Goal: Information Seeking & Learning: Check status

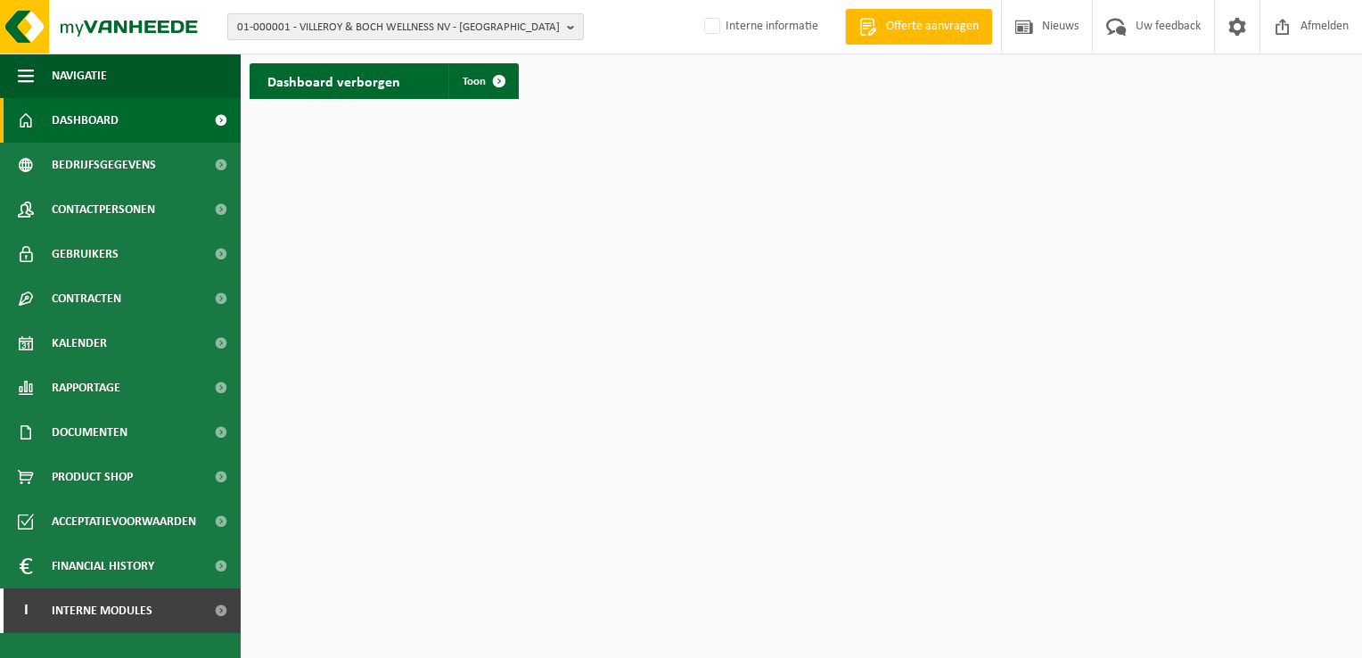
click at [568, 28] on b "button" at bounding box center [575, 26] width 16 height 25
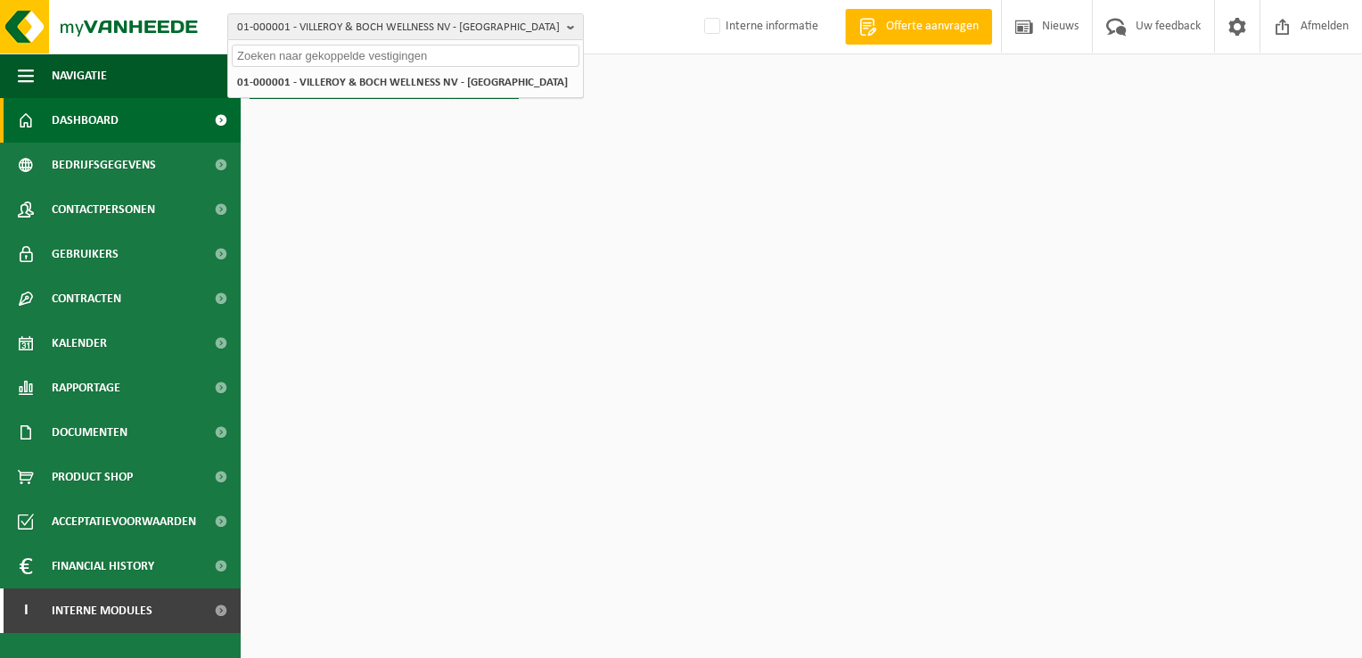
click at [492, 57] on input "text" at bounding box center [406, 56] width 348 height 22
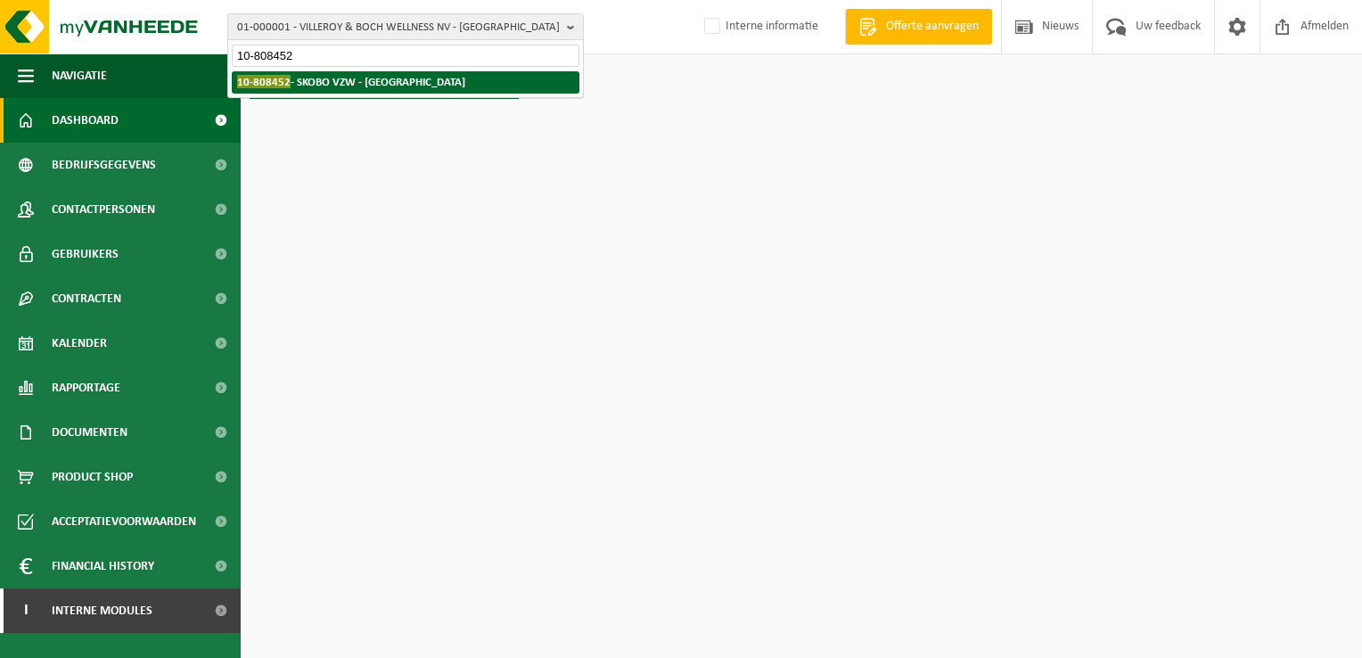
type input "10-808452"
click at [401, 78] on strong "10-808452 - SKOBO VZW - BRUGGE" at bounding box center [351, 81] width 228 height 13
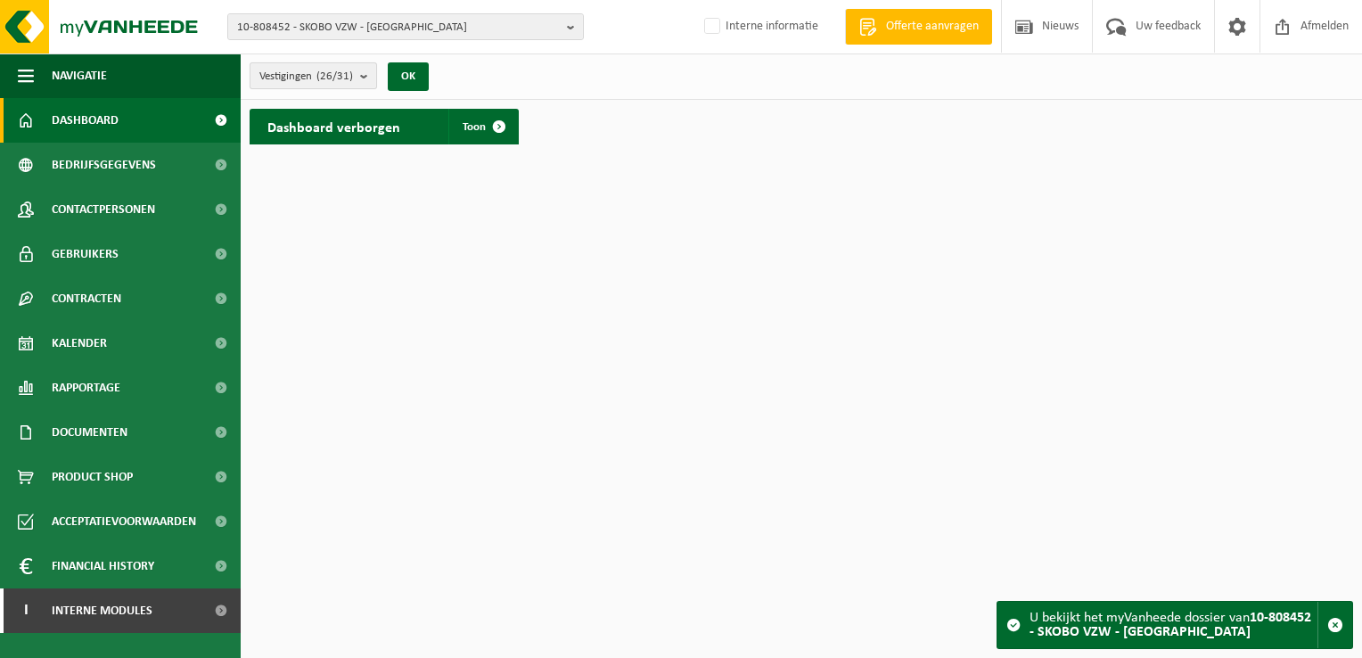
click at [364, 79] on b "submit" at bounding box center [368, 75] width 16 height 25
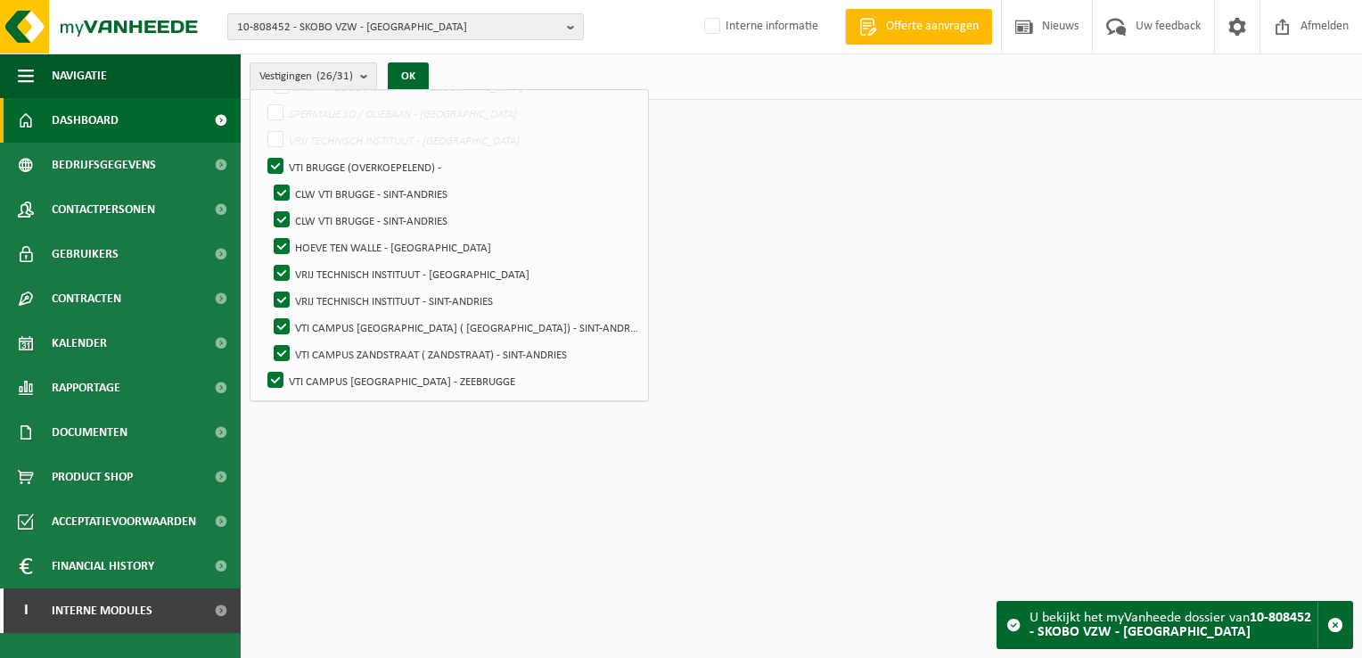
scroll to position [534, 0]
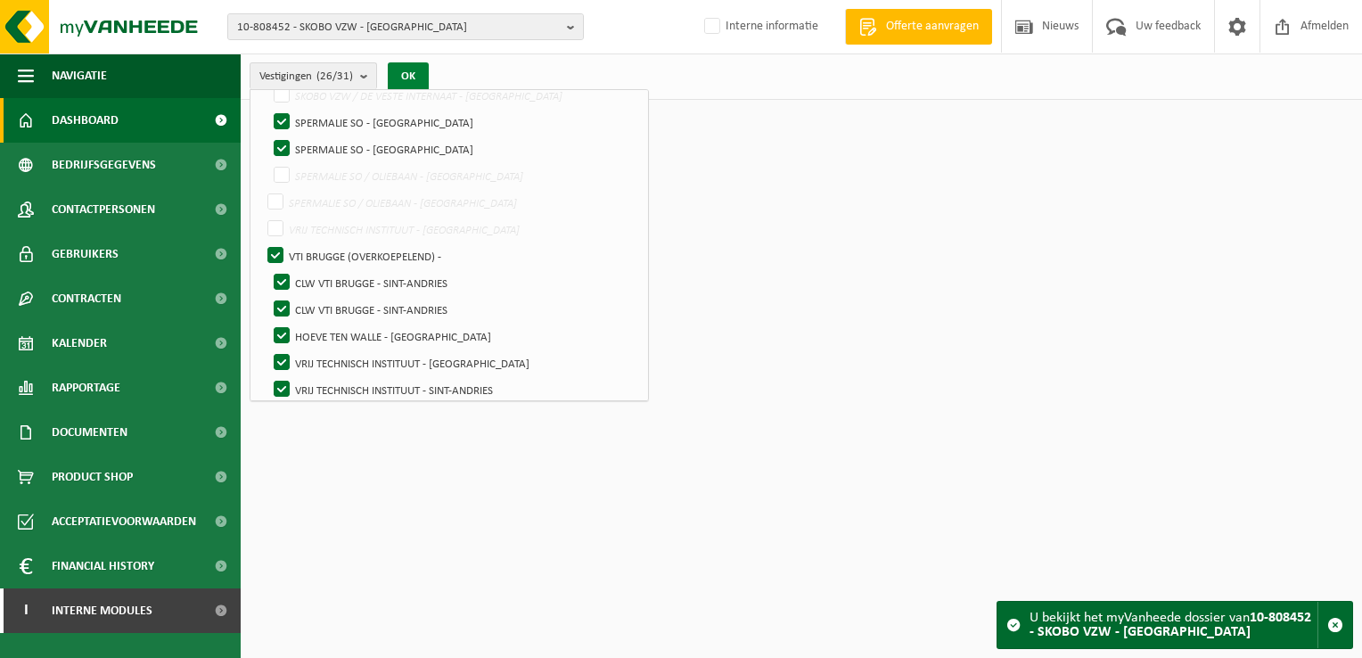
click at [405, 73] on button "OK" at bounding box center [408, 76] width 41 height 29
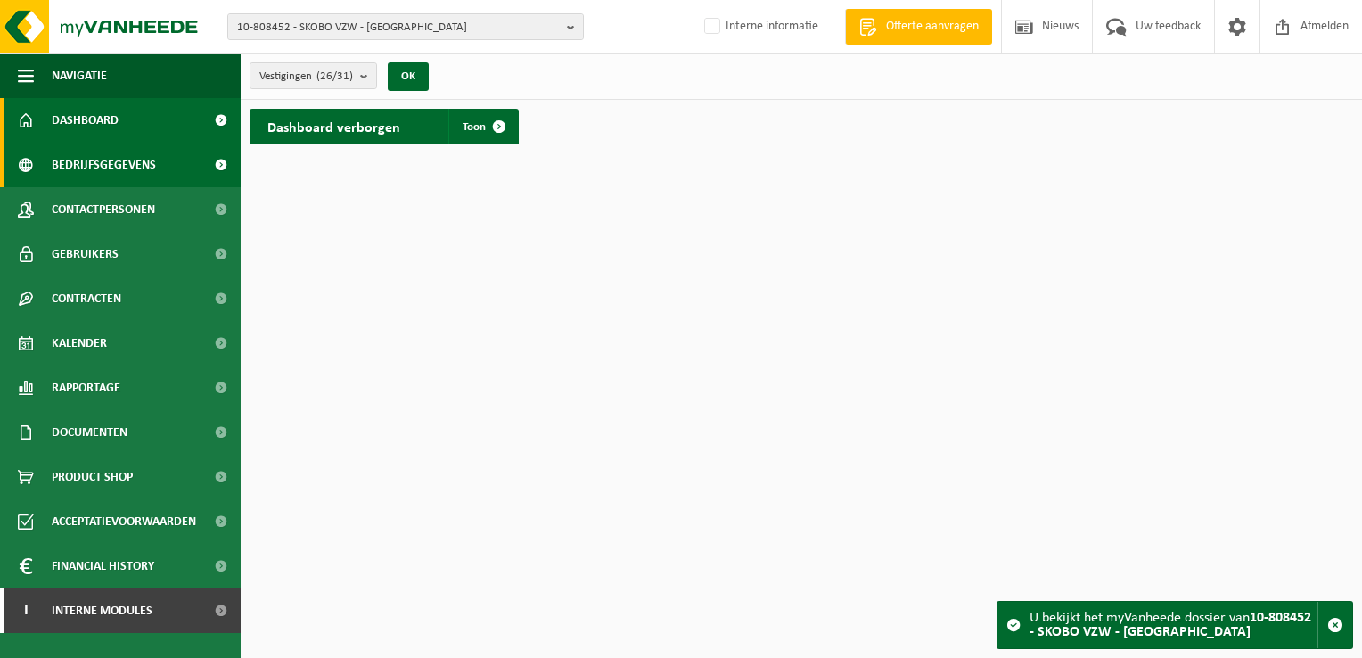
click at [72, 166] on span "Bedrijfsgegevens" at bounding box center [104, 165] width 104 height 45
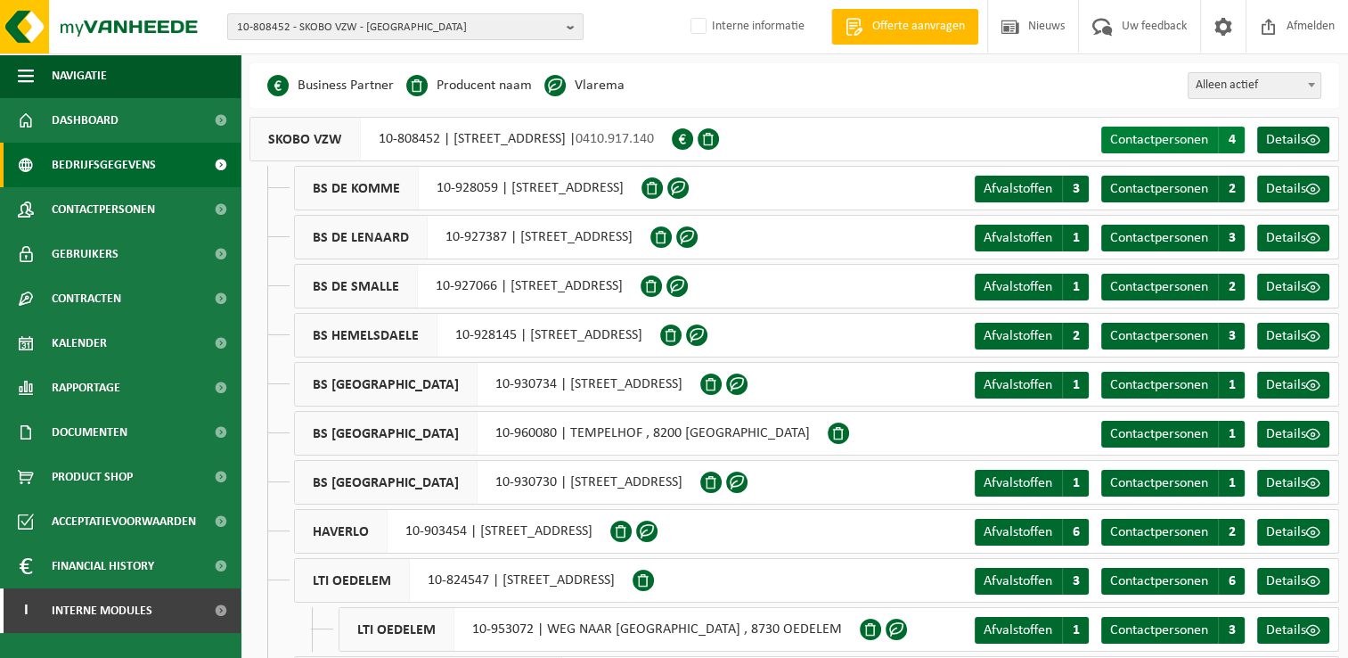
click at [1199, 139] on span "Contactpersonen" at bounding box center [1159, 140] width 98 height 14
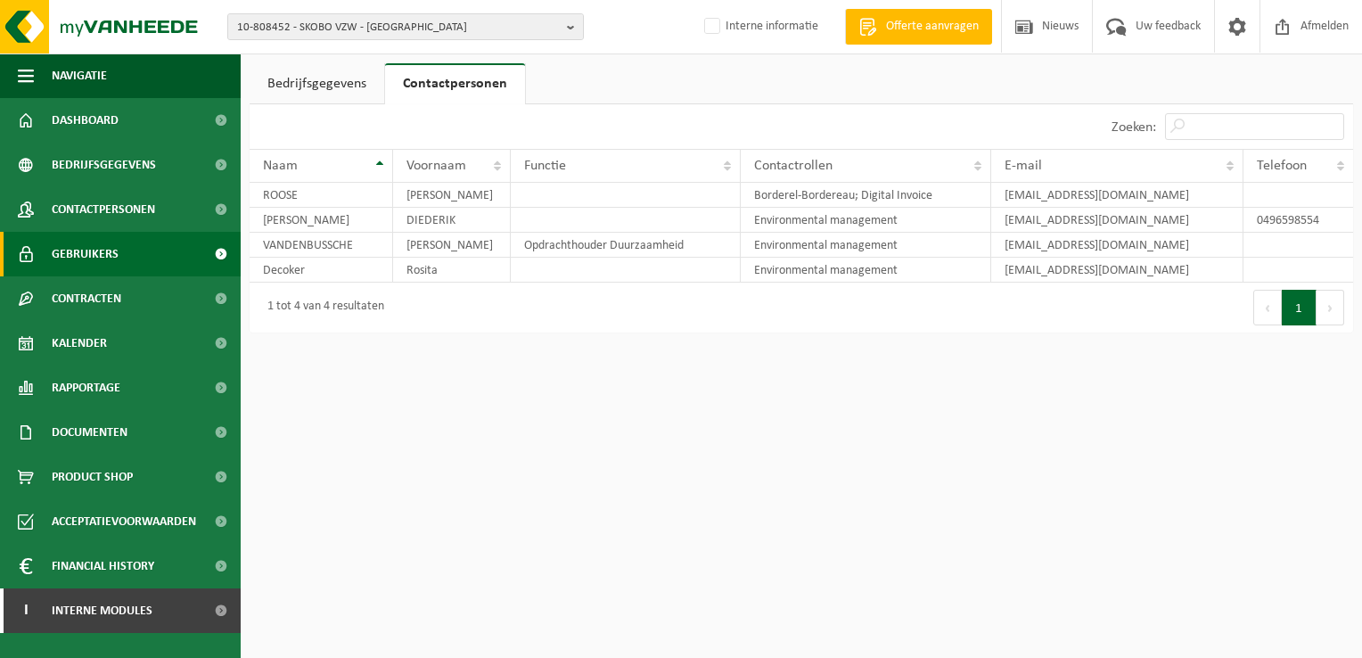
click at [113, 241] on span "Gebruikers" at bounding box center [85, 254] width 67 height 45
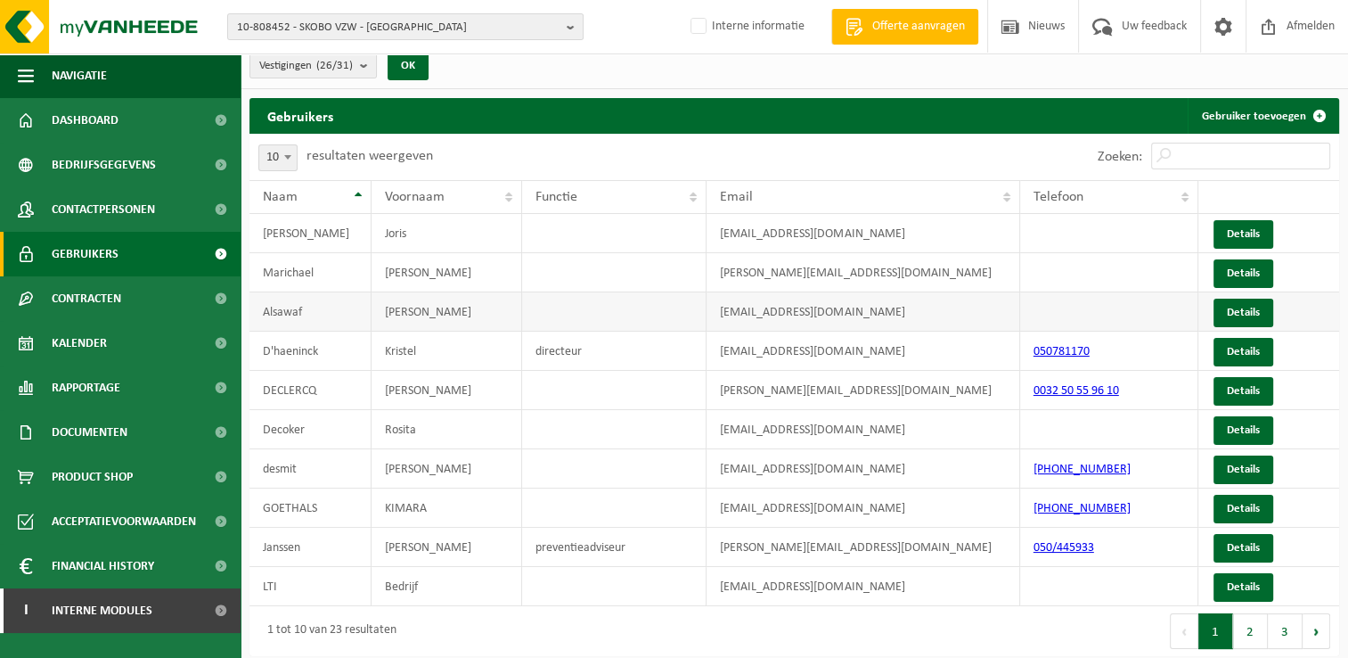
scroll to position [14, 0]
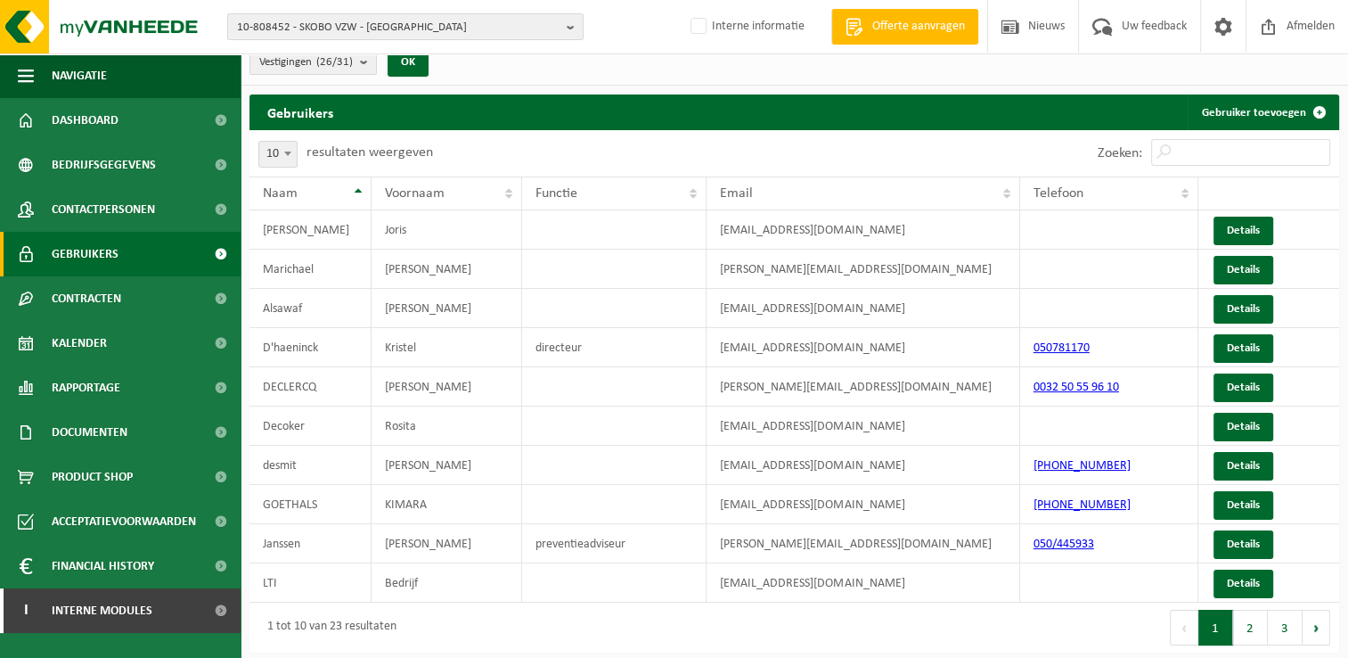
click at [282, 144] on span at bounding box center [288, 153] width 18 height 23
select select "50"
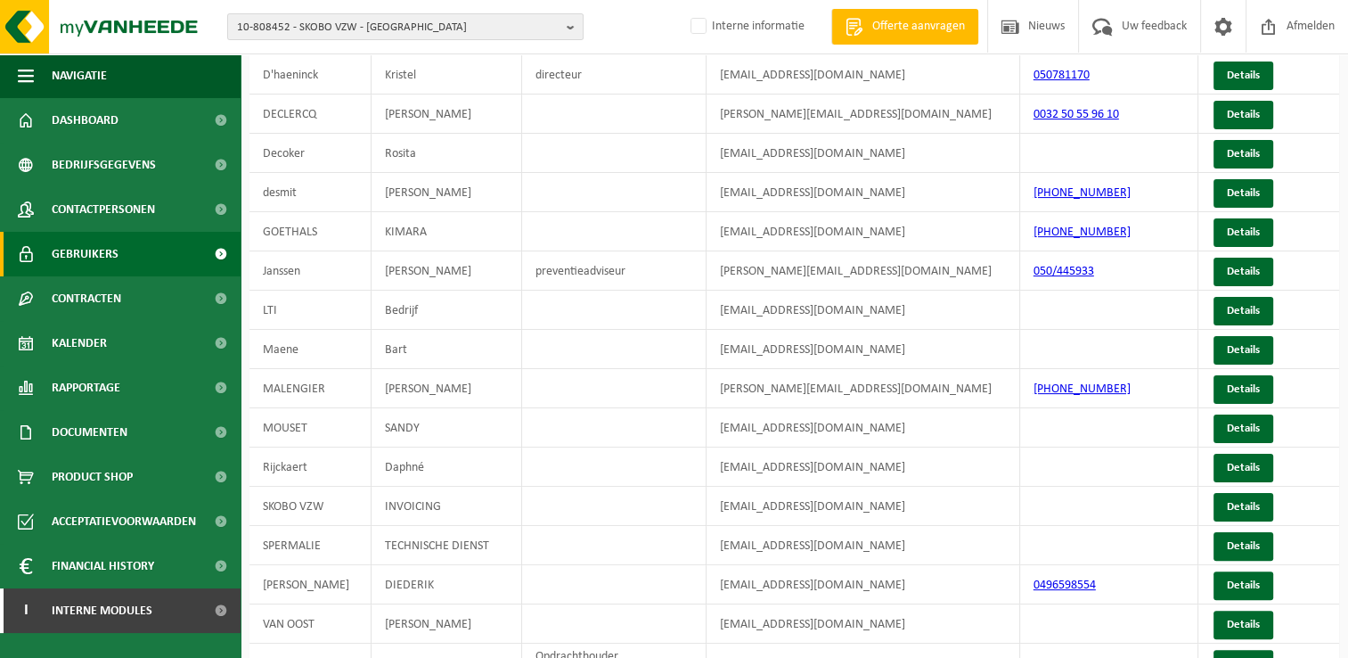
scroll to position [77, 0]
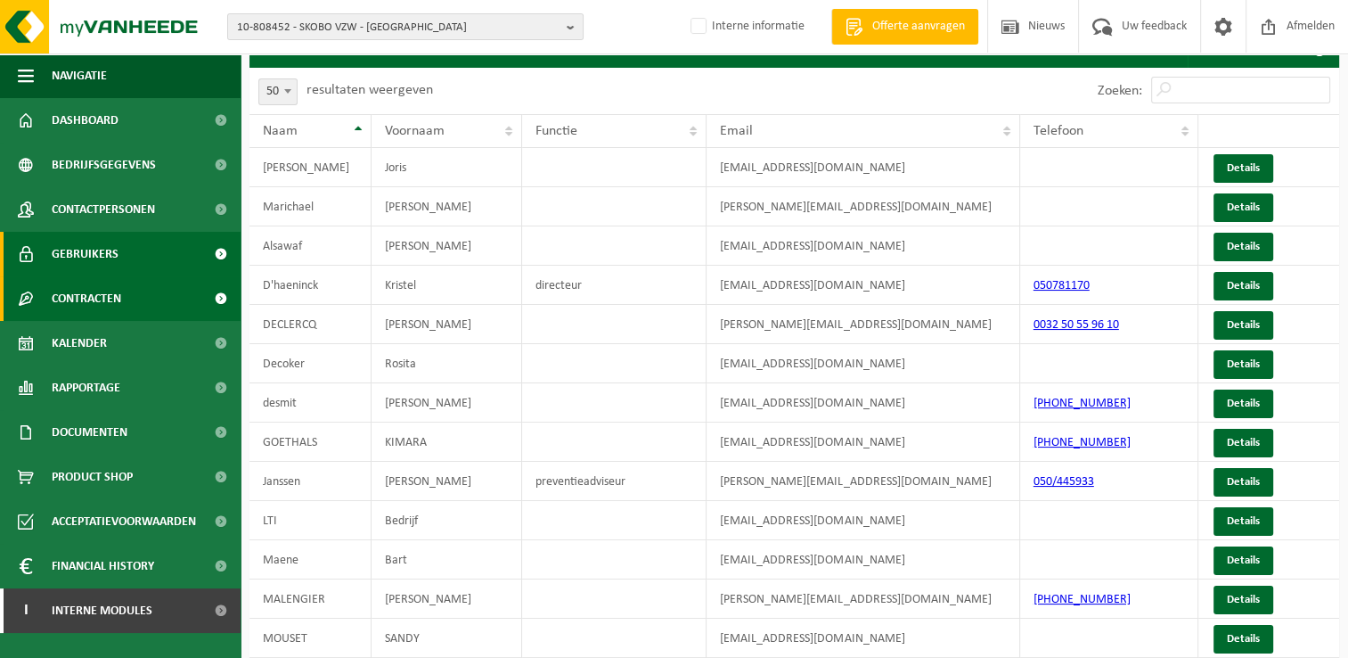
click at [93, 305] on span "Contracten" at bounding box center [87, 298] width 70 height 45
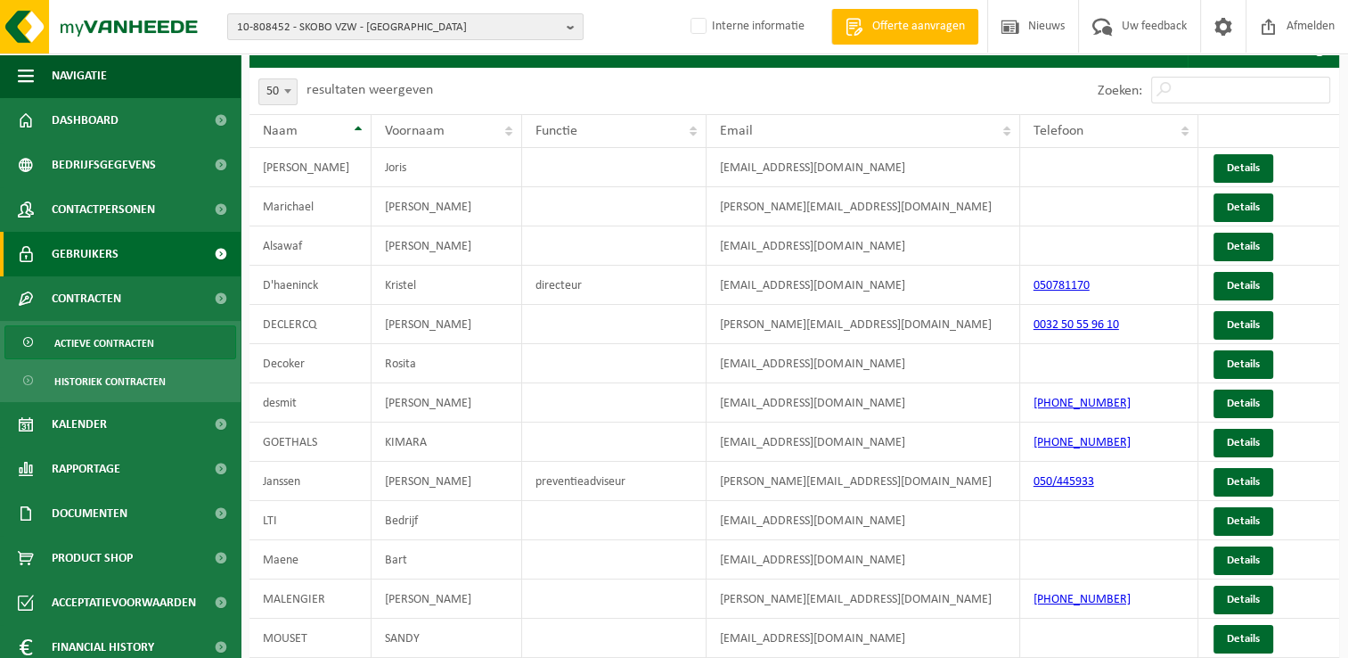
click at [89, 336] on span "Actieve contracten" at bounding box center [104, 343] width 100 height 34
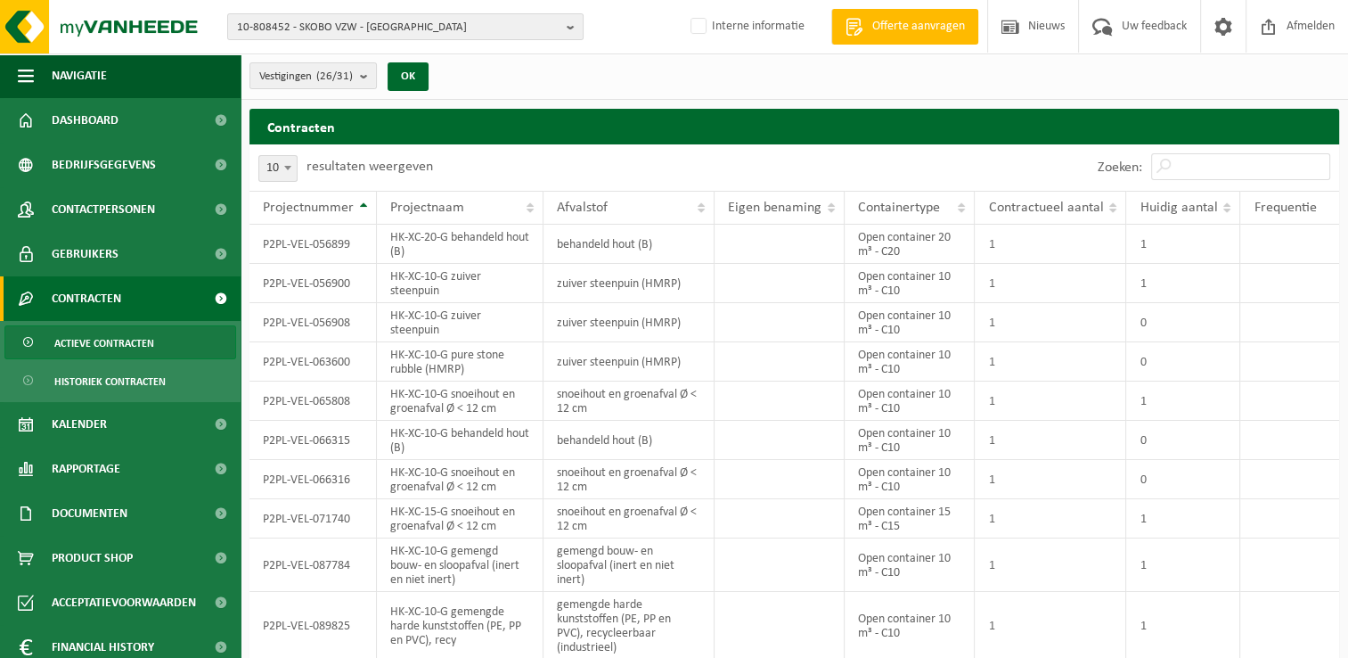
click at [203, 297] on span at bounding box center [221, 298] width 40 height 45
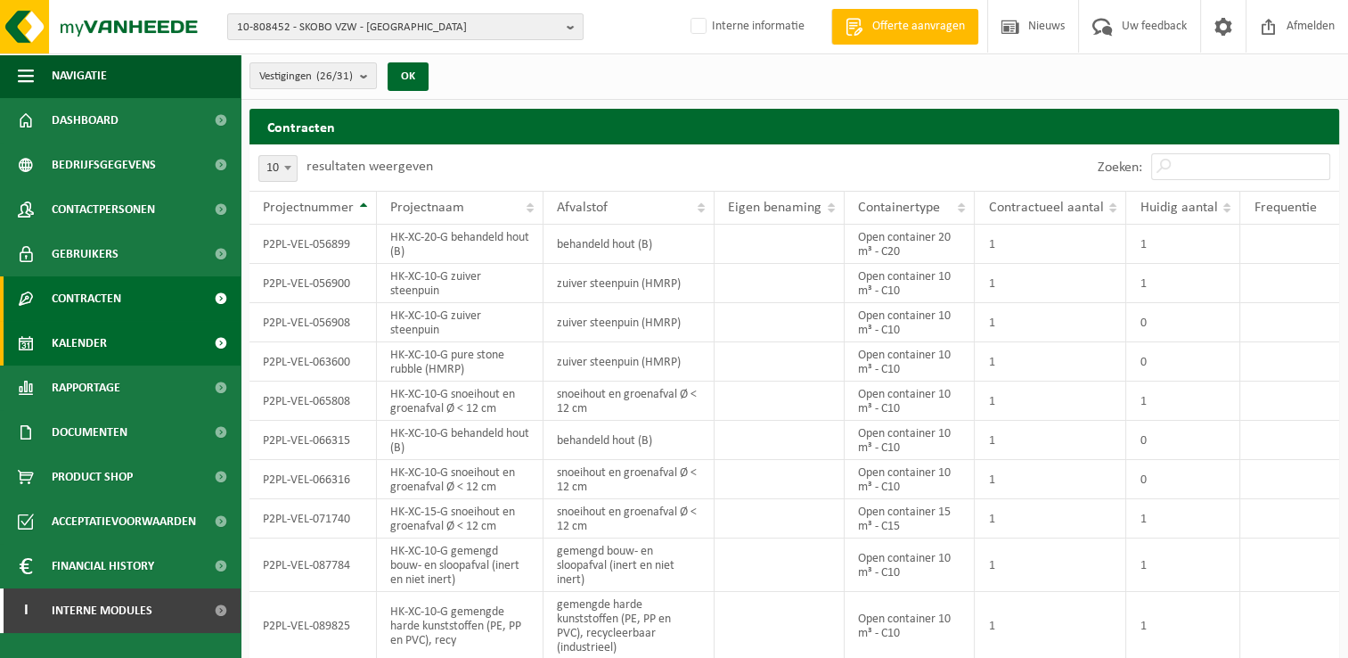
click at [104, 337] on span "Kalender" at bounding box center [79, 343] width 55 height 45
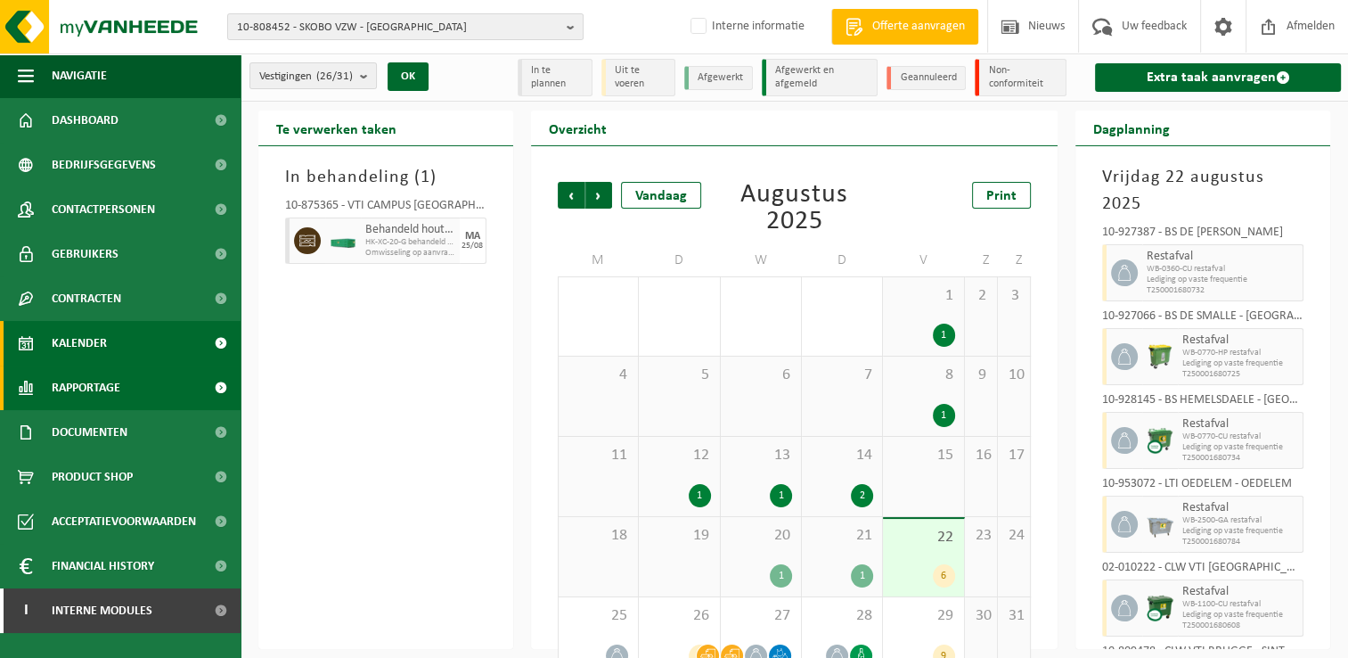
click at [107, 385] on span "Rapportage" at bounding box center [86, 387] width 69 height 45
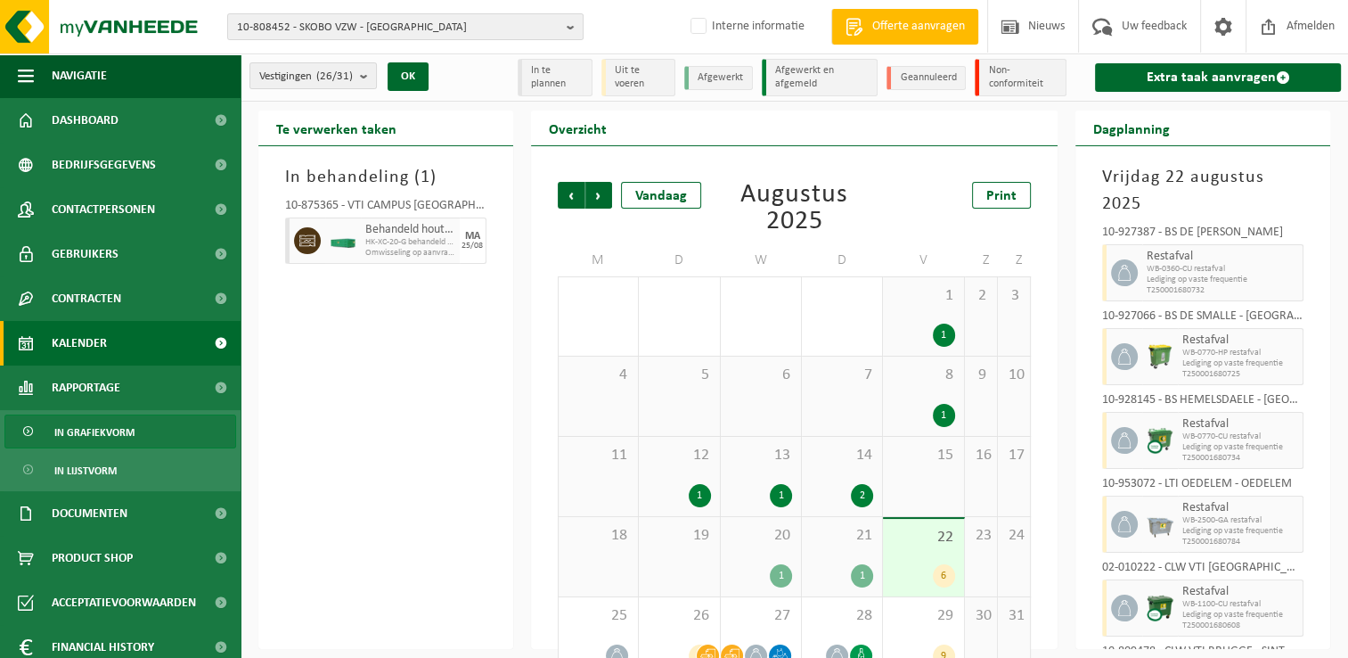
click at [94, 435] on span "In grafiekvorm" at bounding box center [94, 432] width 80 height 34
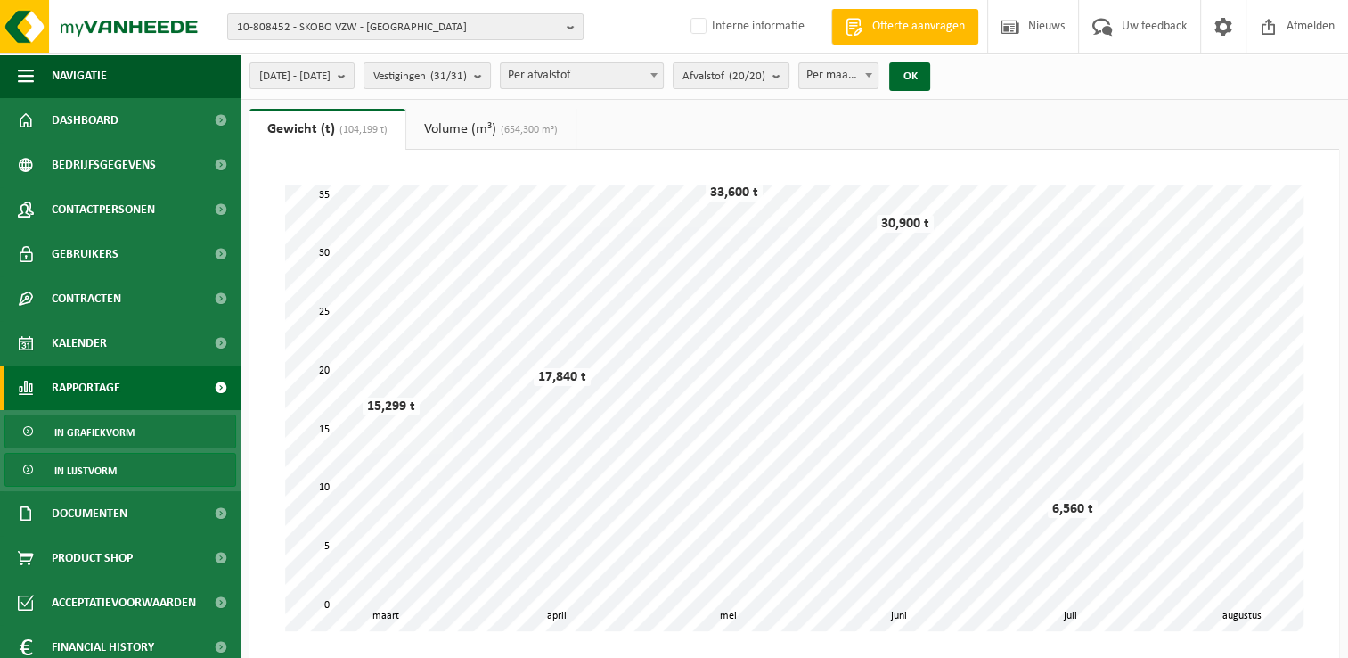
click at [80, 469] on span "In lijstvorm" at bounding box center [85, 471] width 62 height 34
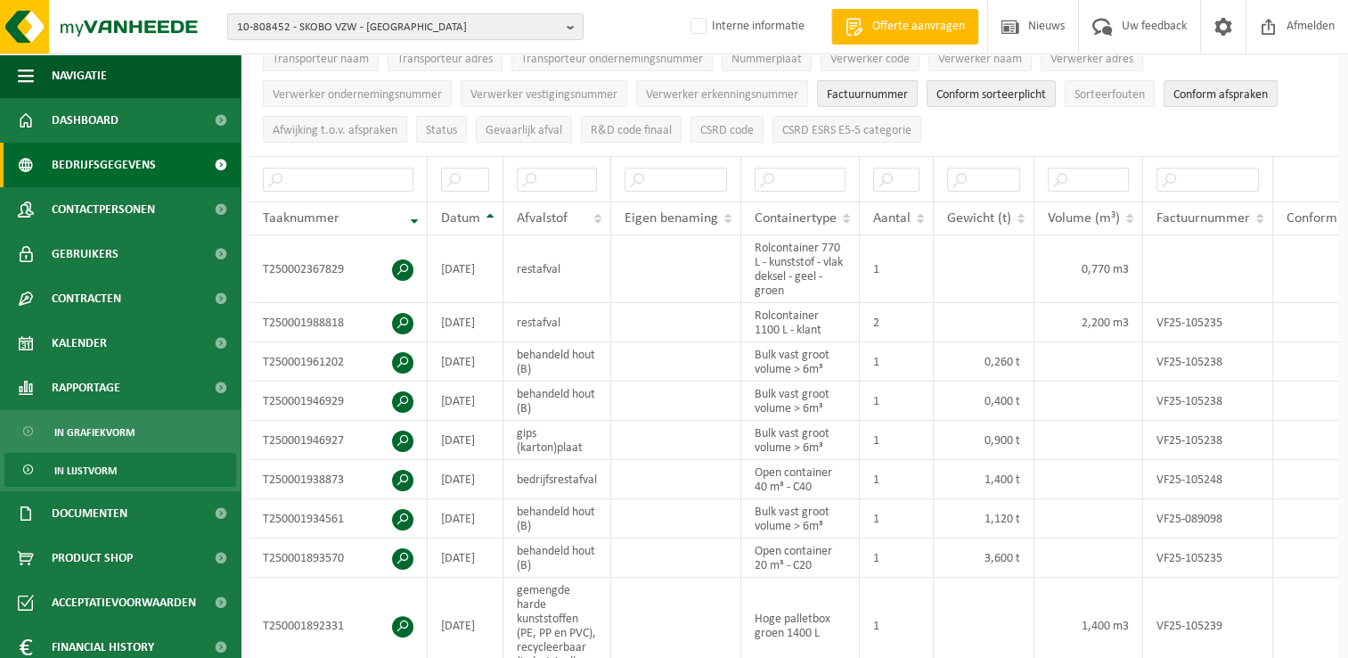
click at [123, 170] on span "Bedrijfsgegevens" at bounding box center [104, 165] width 104 height 45
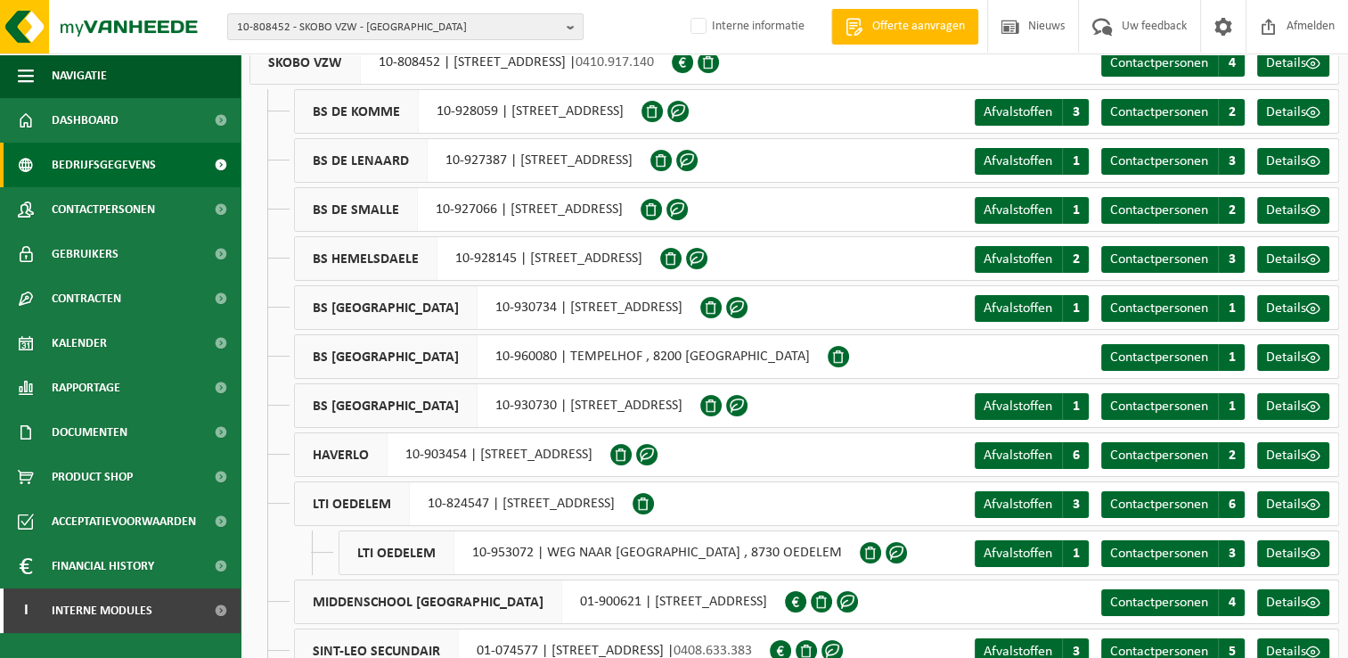
scroll to position [178, 0]
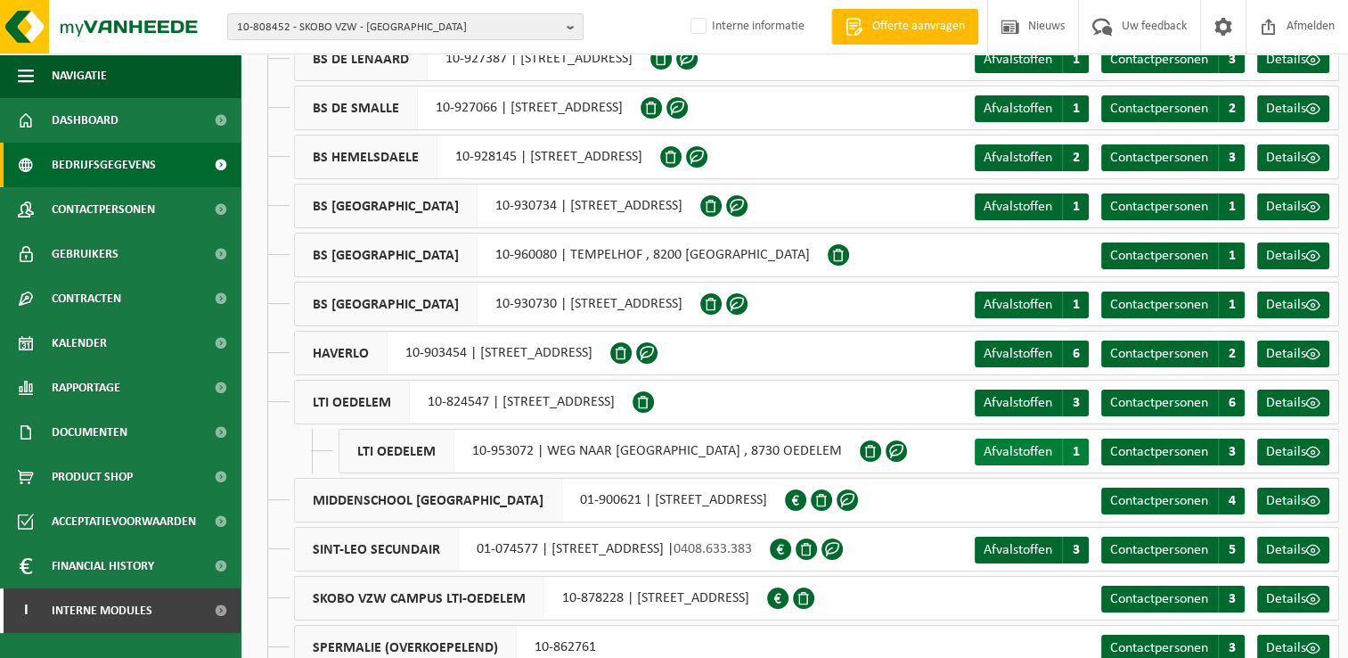
click at [1033, 454] on span "Afvalstoffen" at bounding box center [1018, 452] width 69 height 14
click at [1025, 410] on span "Afvalstoffen" at bounding box center [1018, 403] width 69 height 14
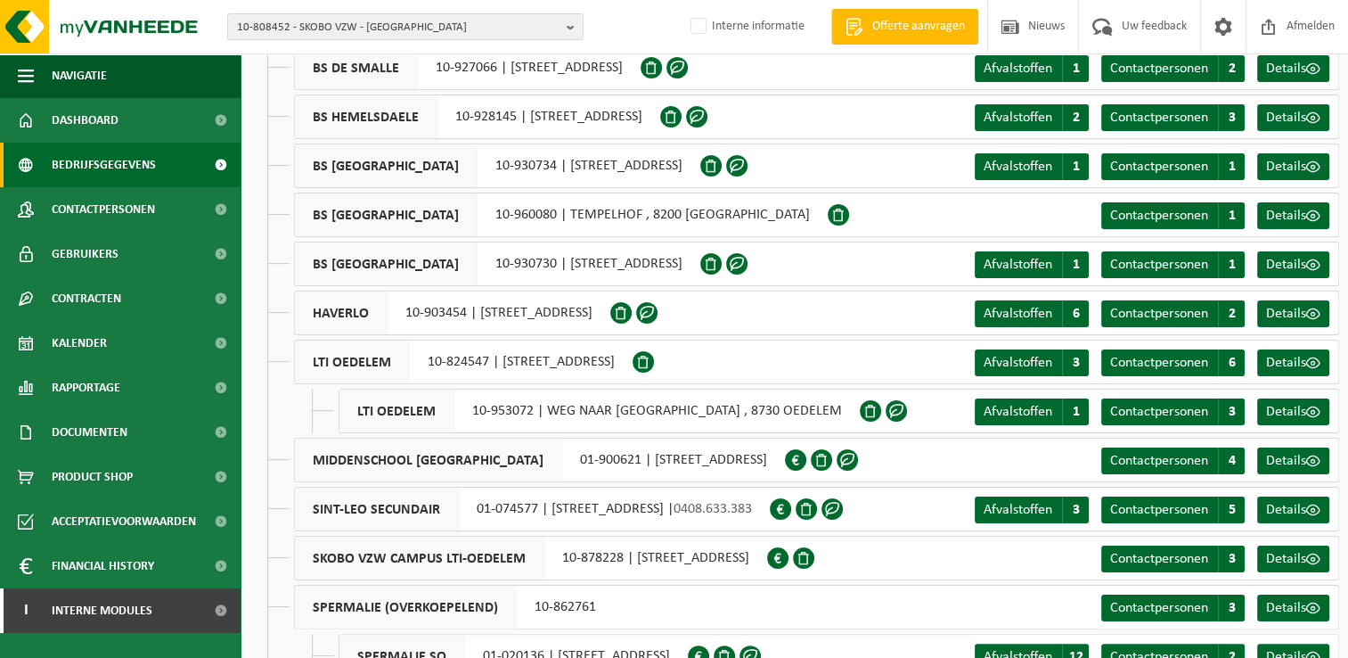
scroll to position [0, 0]
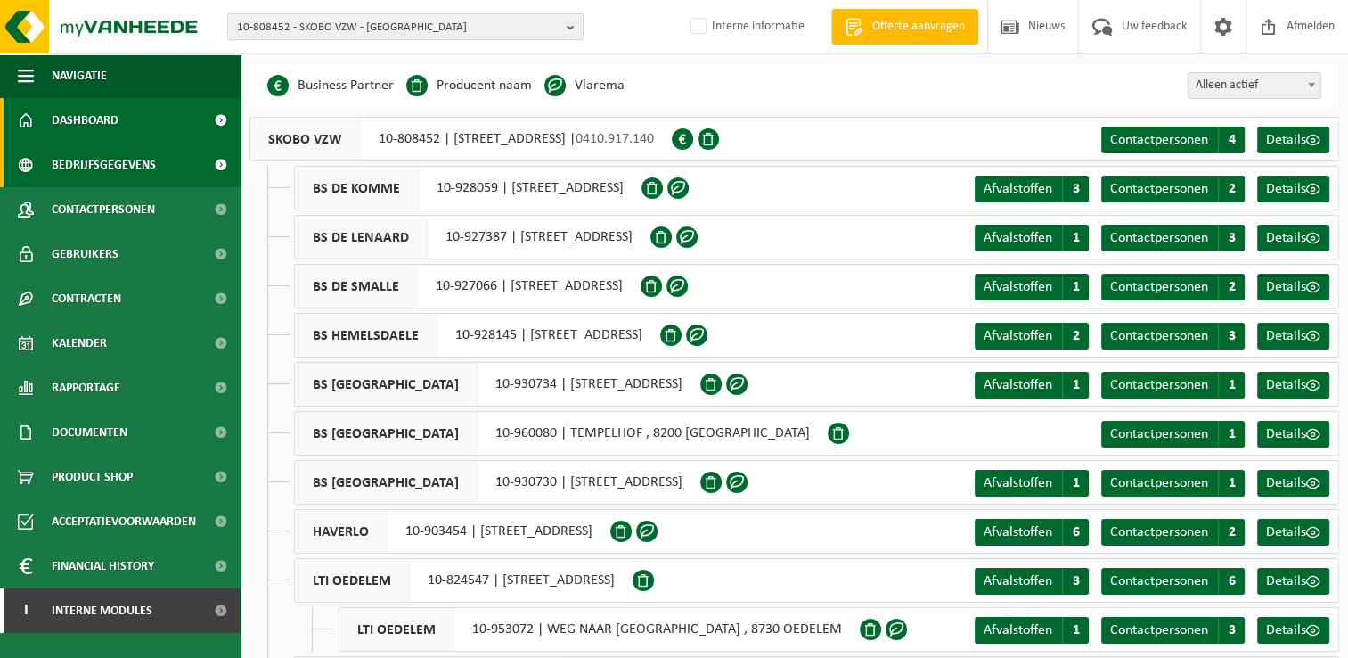
click at [109, 122] on span "Dashboard" at bounding box center [85, 120] width 67 height 45
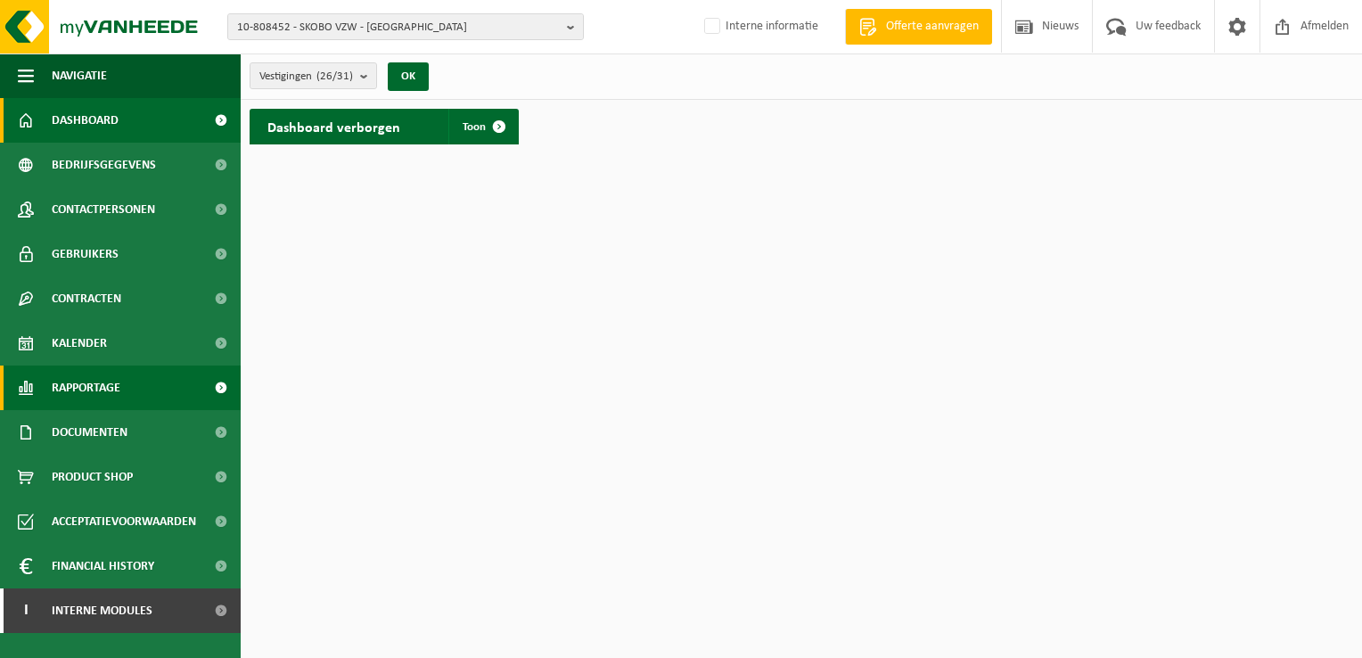
click at [100, 391] on span "Rapportage" at bounding box center [86, 387] width 69 height 45
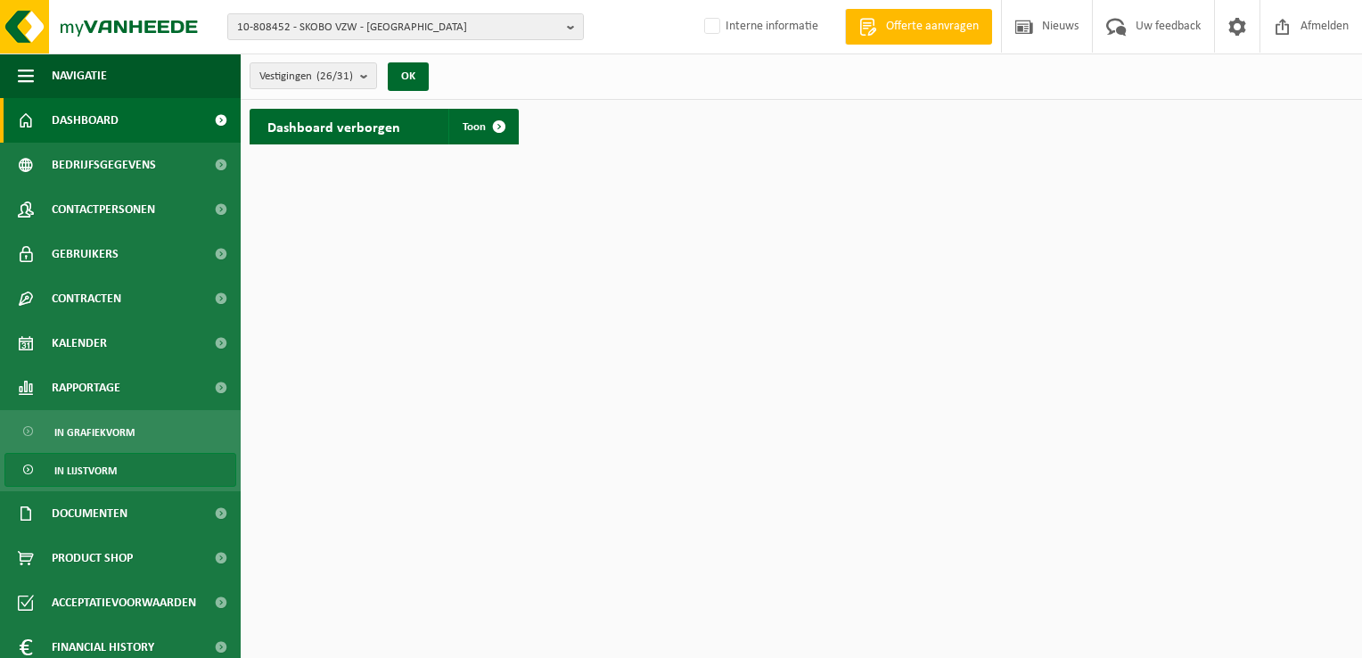
click at [104, 466] on span "In lijstvorm" at bounding box center [85, 471] width 62 height 34
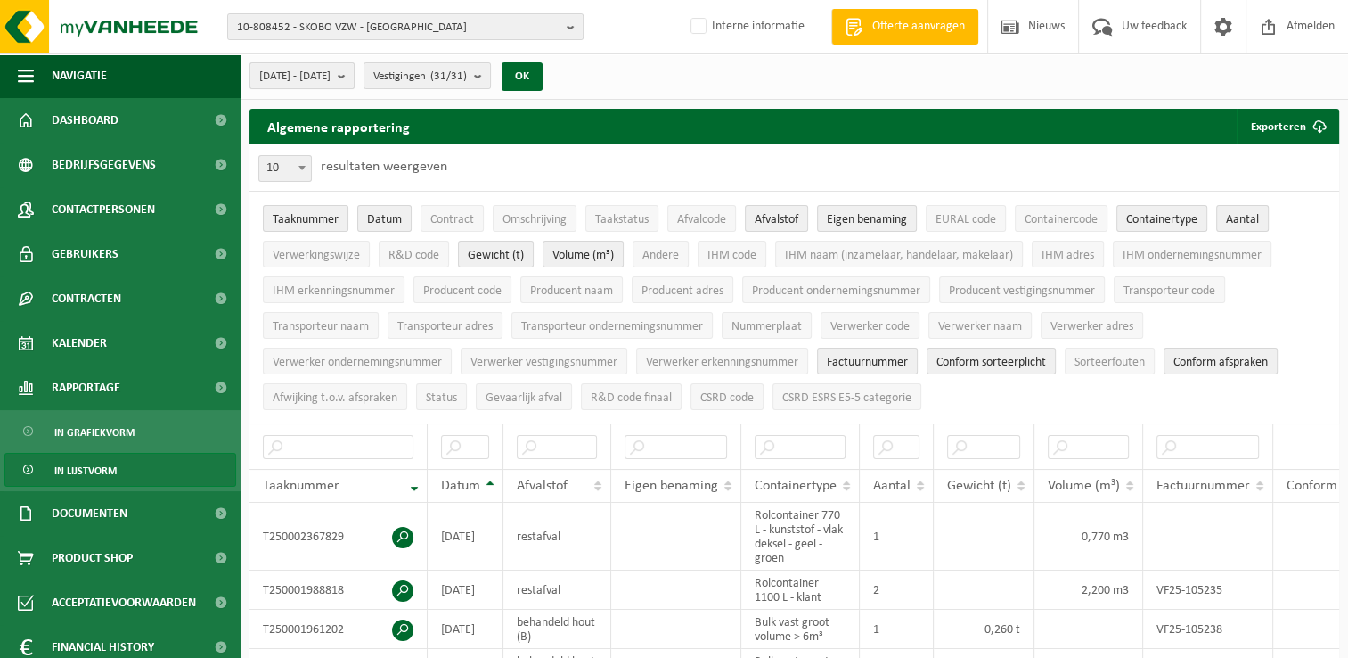
click at [315, 71] on span "2025-03-01 - 2025-08-22" at bounding box center [294, 76] width 71 height 27
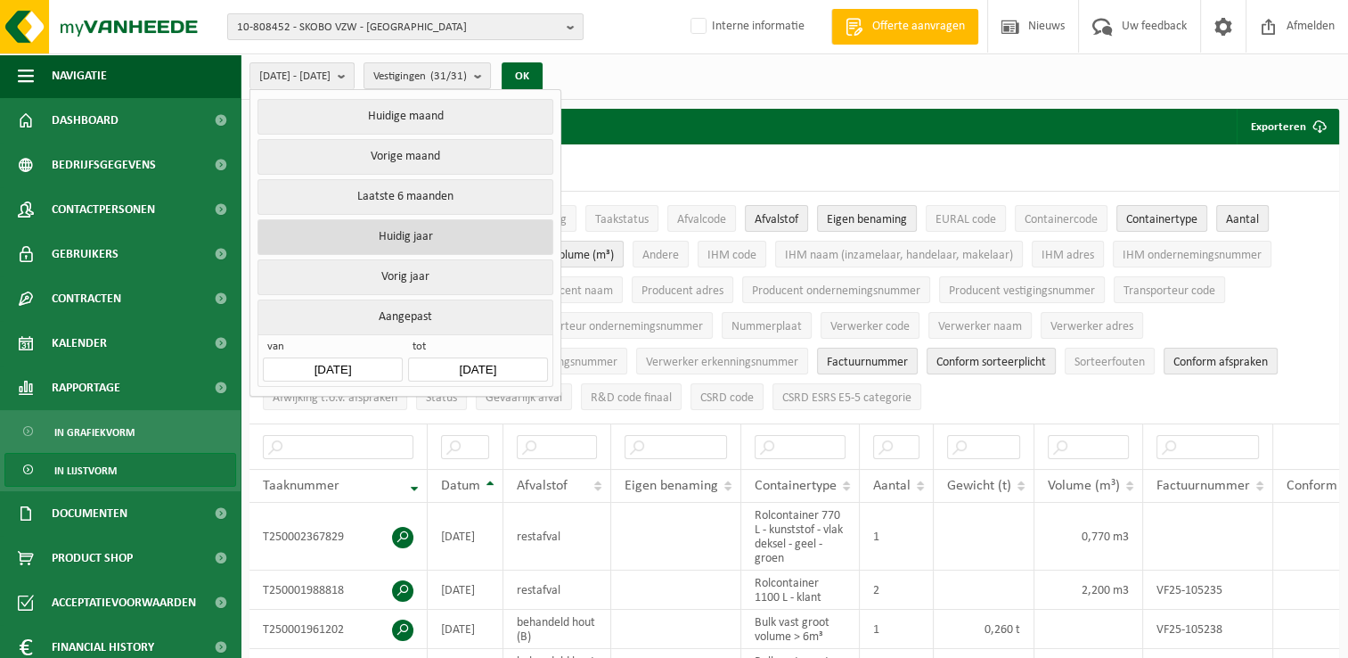
click at [391, 234] on button "Huidig jaar" at bounding box center [405, 237] width 295 height 36
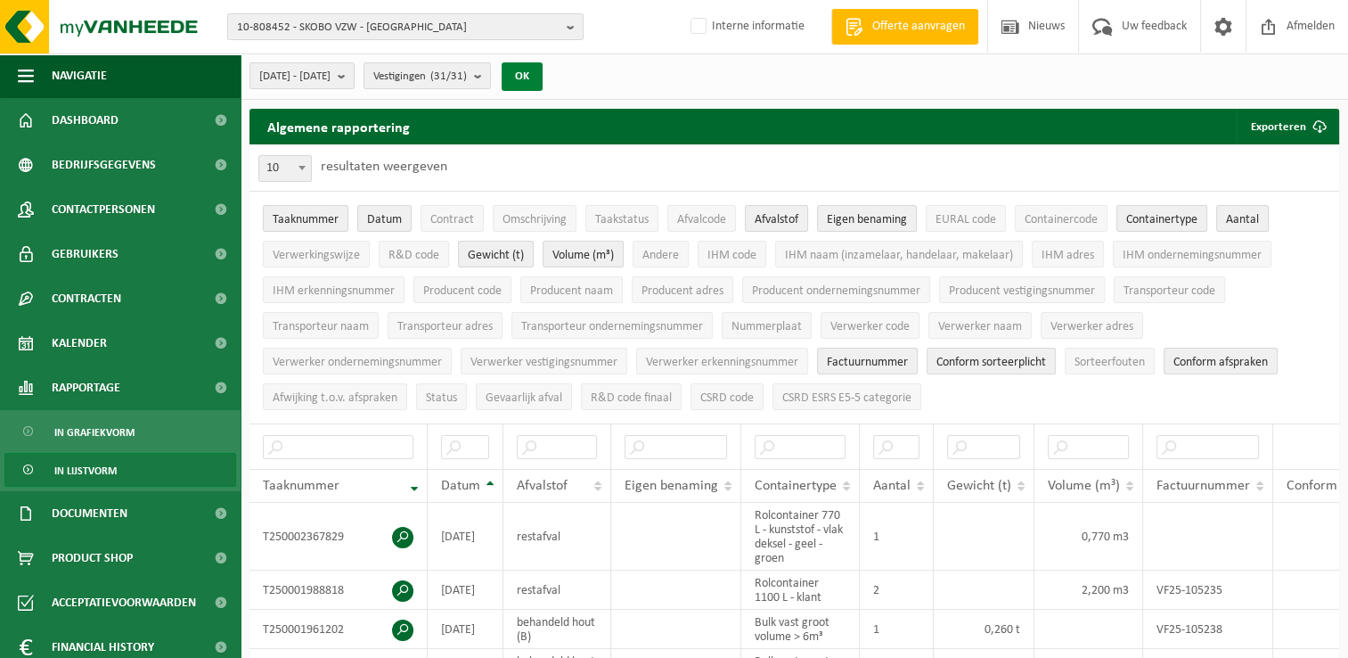
click at [543, 71] on button "OK" at bounding box center [522, 76] width 41 height 29
click at [29, 77] on span "button" at bounding box center [26, 75] width 16 height 45
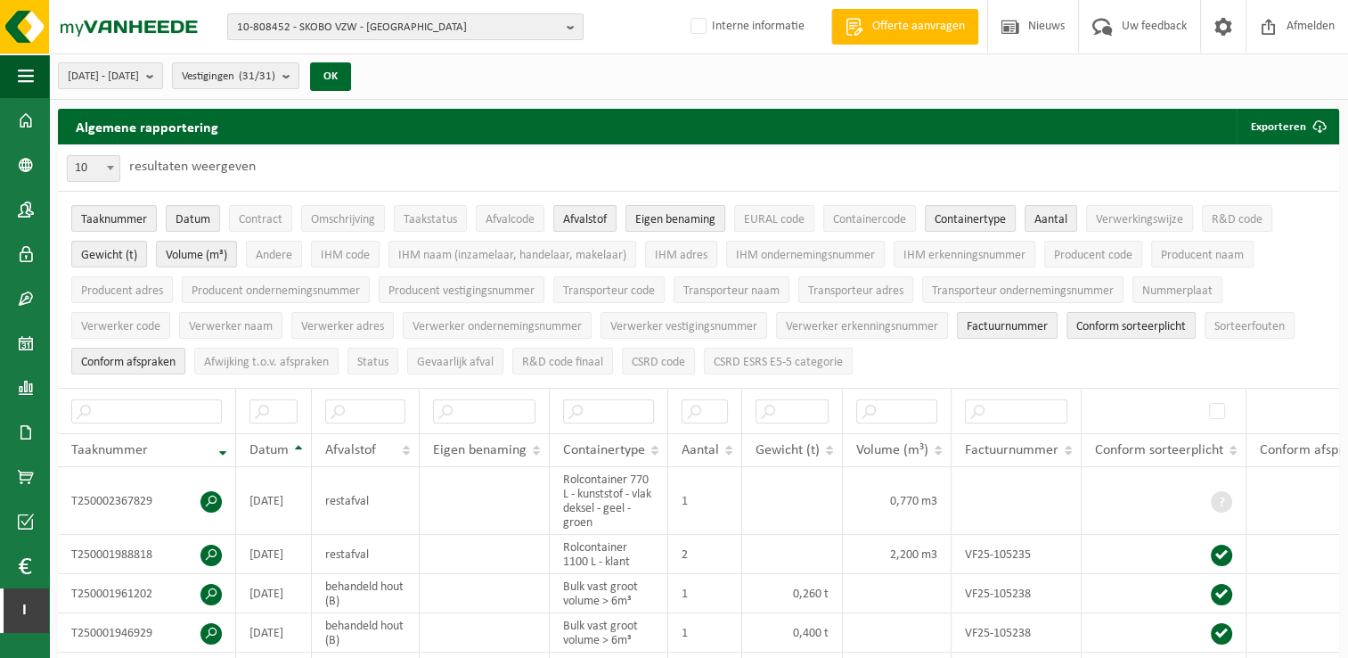
click at [658, 218] on span "Eigen benaming" at bounding box center [675, 219] width 80 height 13
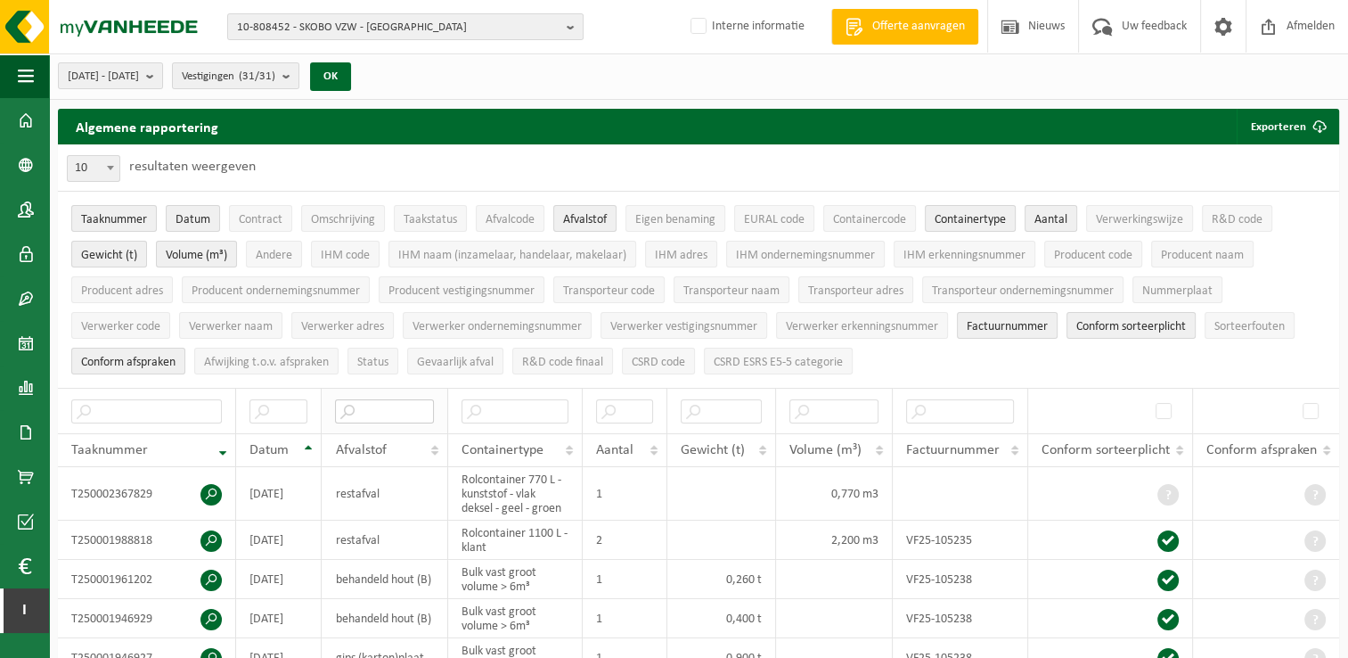
click at [410, 412] on input "text" at bounding box center [384, 411] width 99 height 24
type input "rest"
click at [109, 162] on span at bounding box center [111, 167] width 18 height 23
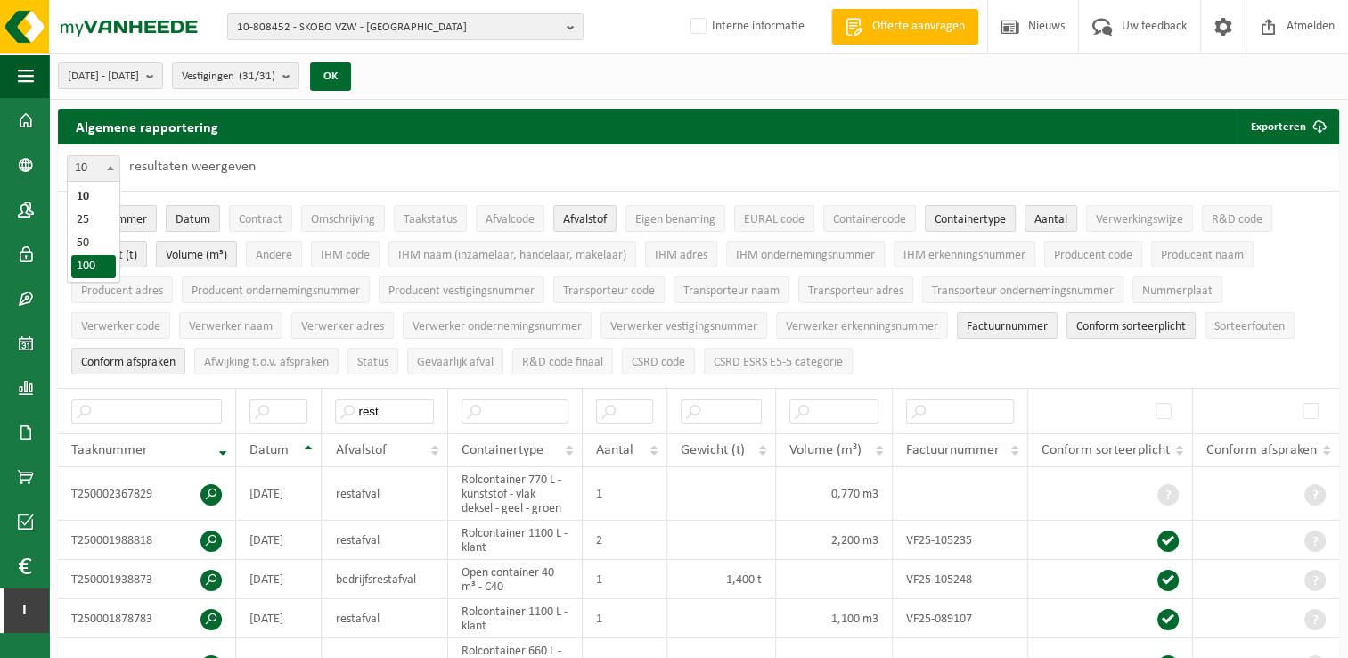
select select "100"
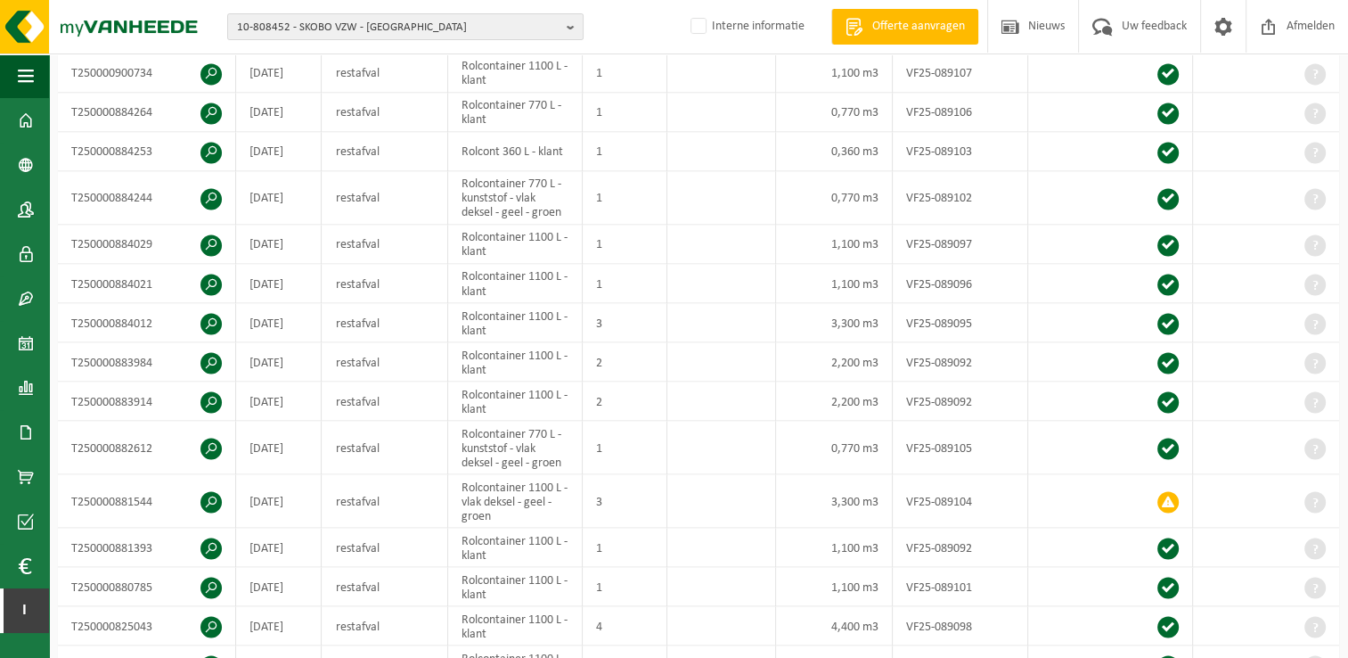
scroll to position [3119, 0]
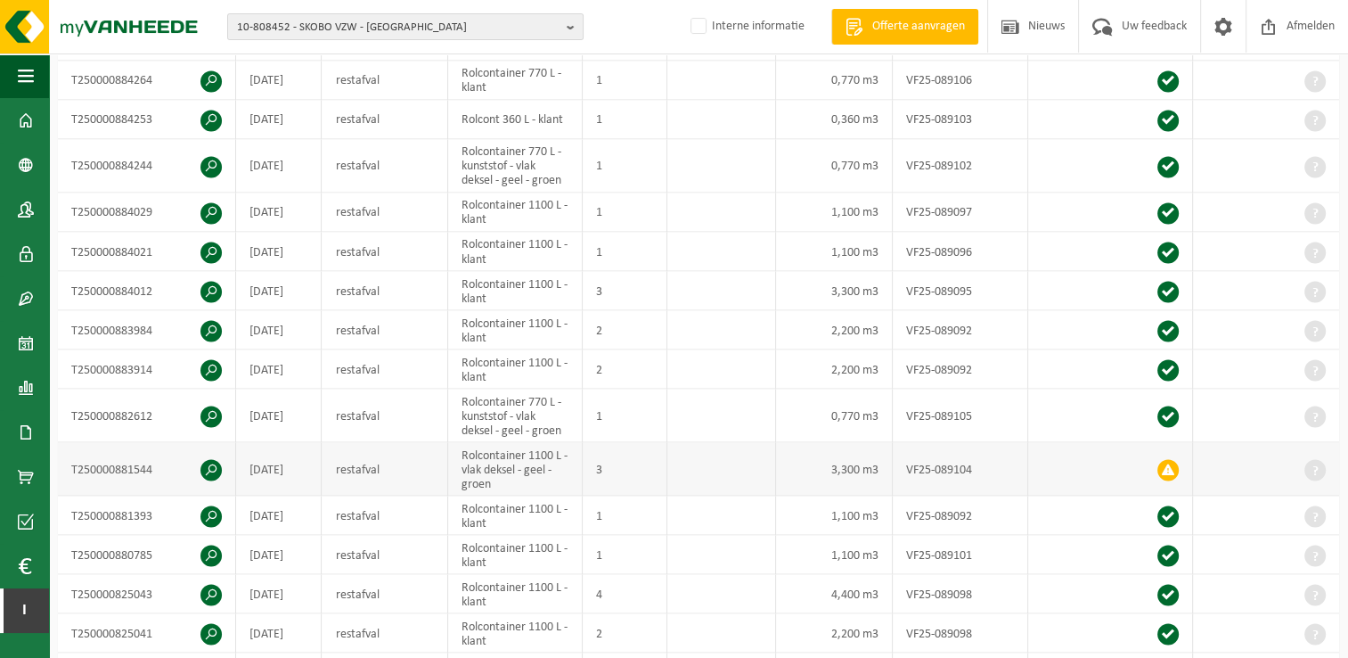
click at [211, 459] on span at bounding box center [211, 469] width 21 height 21
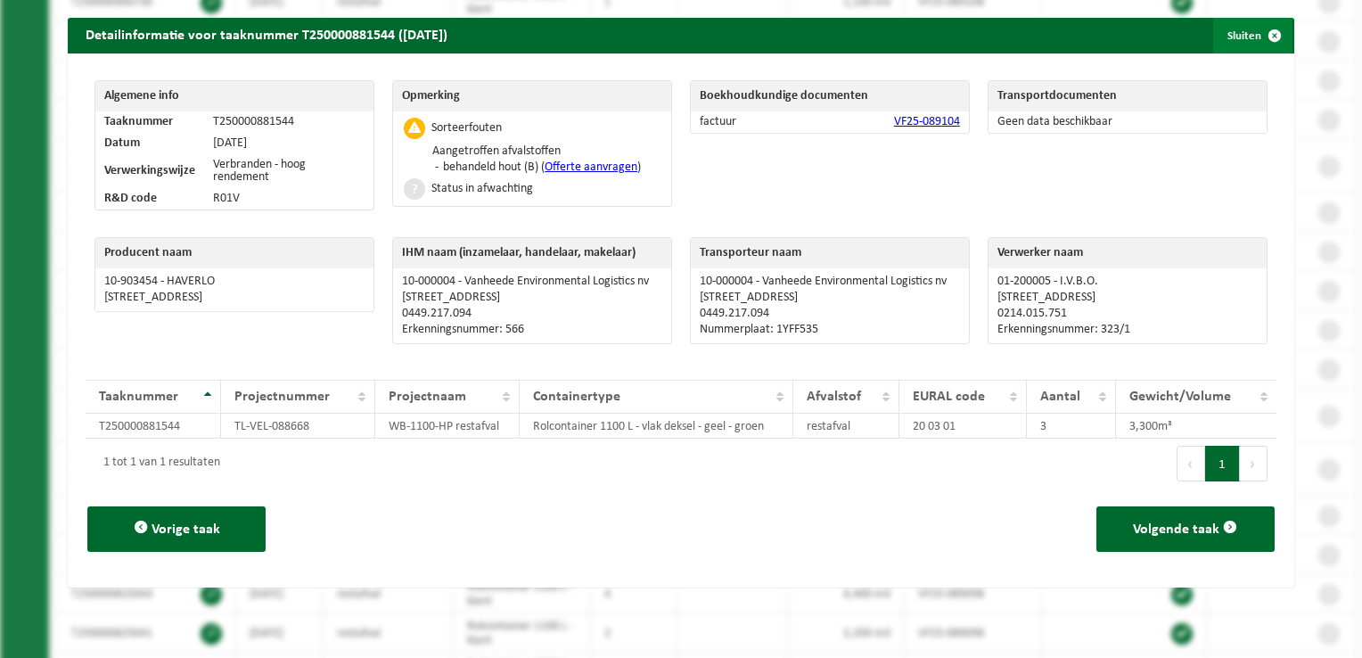
click at [1257, 37] on span "button" at bounding box center [1274, 36] width 36 height 36
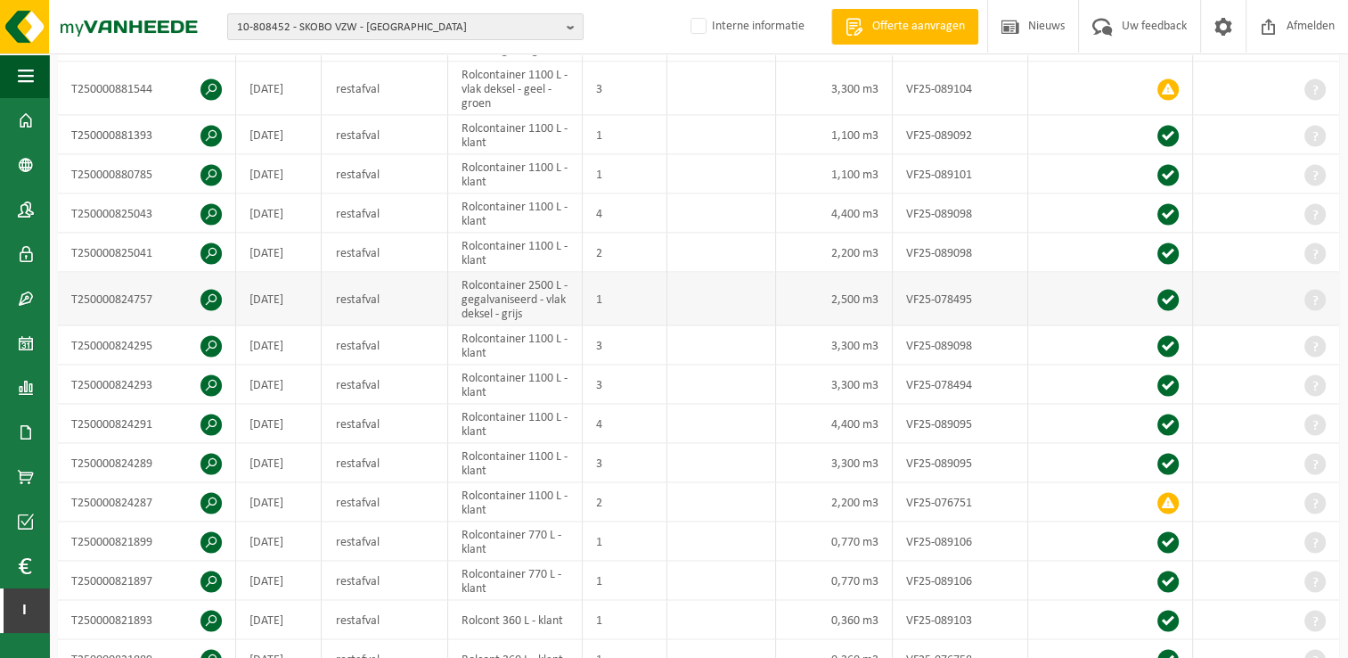
scroll to position [3564, 0]
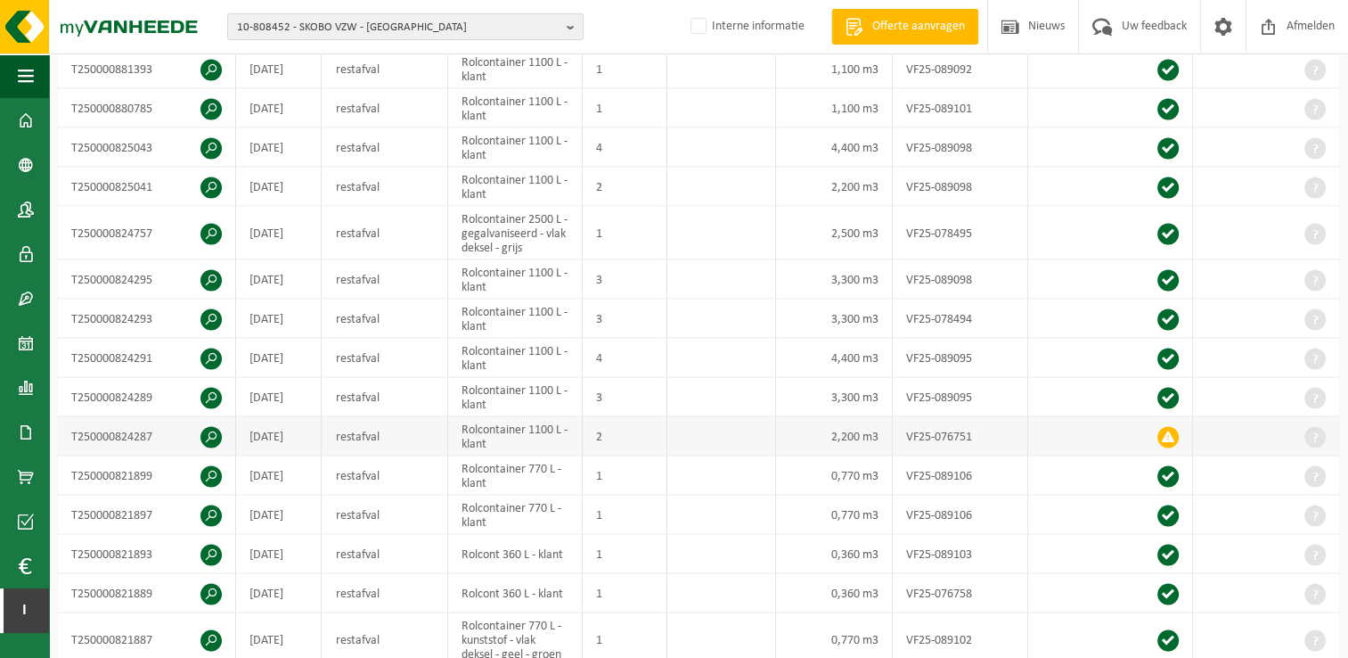
click at [209, 427] on span at bounding box center [211, 437] width 21 height 21
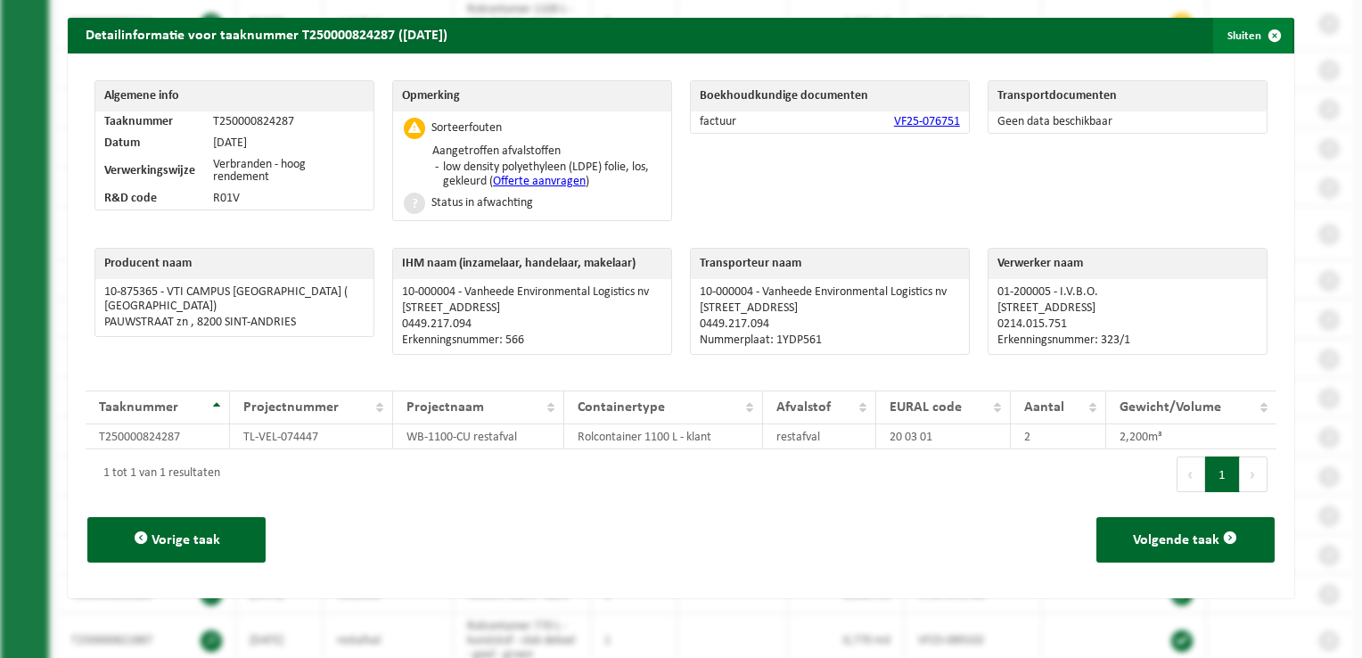
click at [1259, 37] on span "button" at bounding box center [1274, 36] width 36 height 36
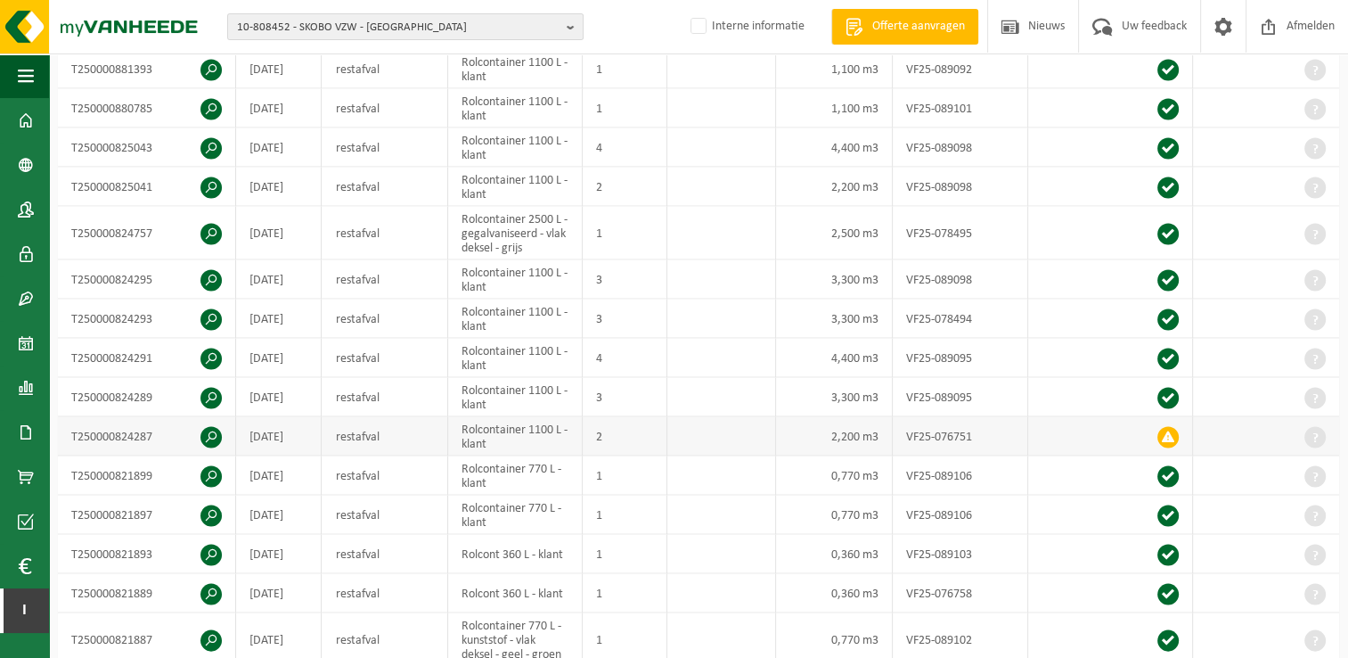
click at [225, 417] on td "T250000824287" at bounding box center [147, 436] width 178 height 39
click at [217, 427] on span at bounding box center [211, 437] width 21 height 21
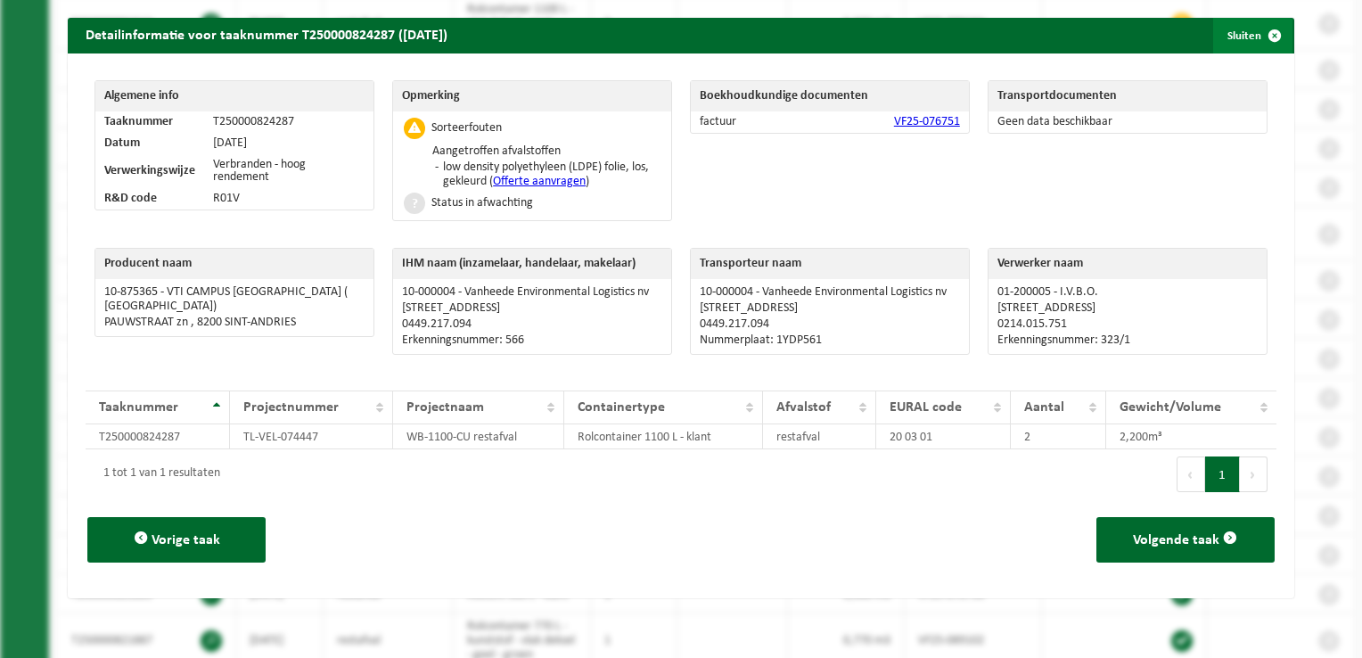
click at [1259, 34] on span "button" at bounding box center [1274, 36] width 36 height 36
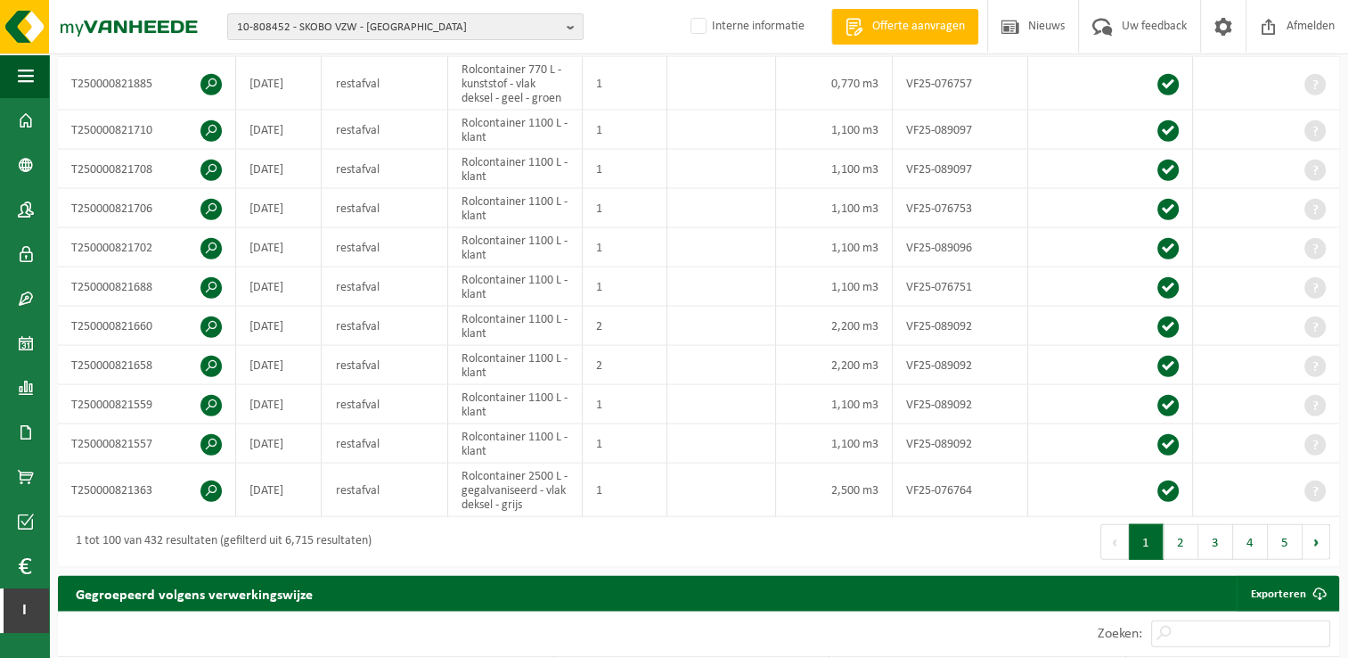
scroll to position [4277, 0]
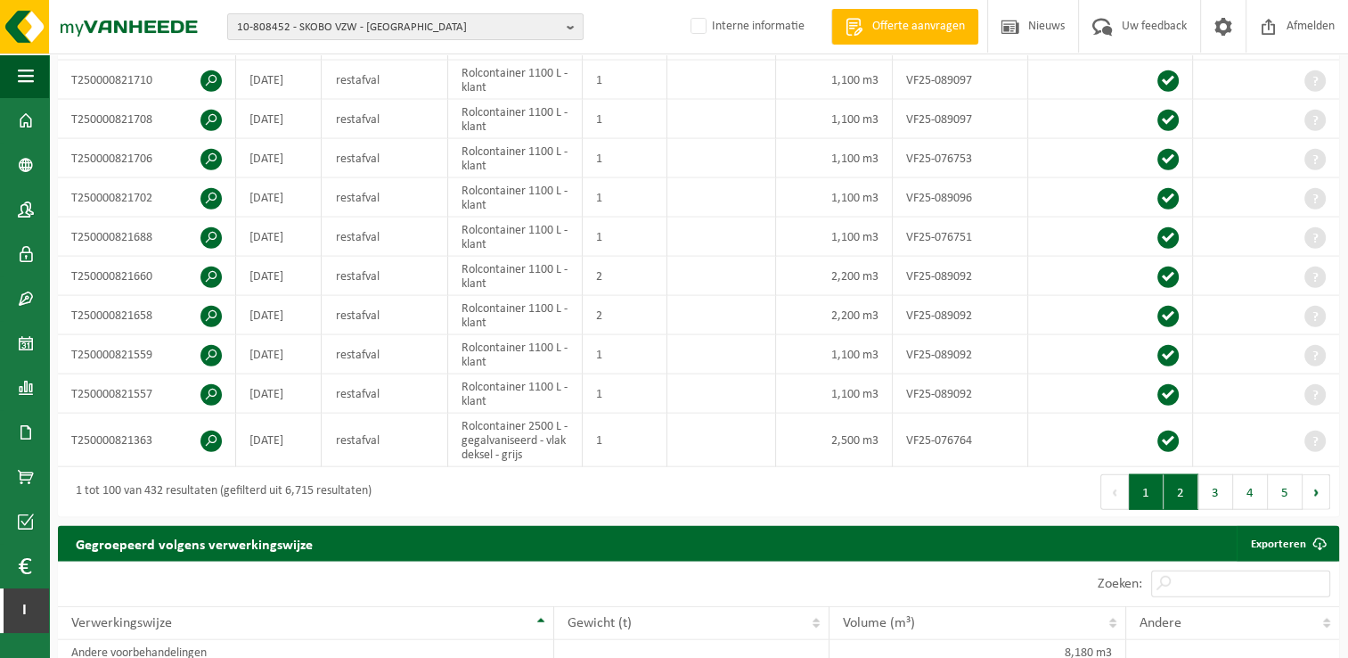
click at [1180, 474] on button "2" at bounding box center [1181, 492] width 35 height 36
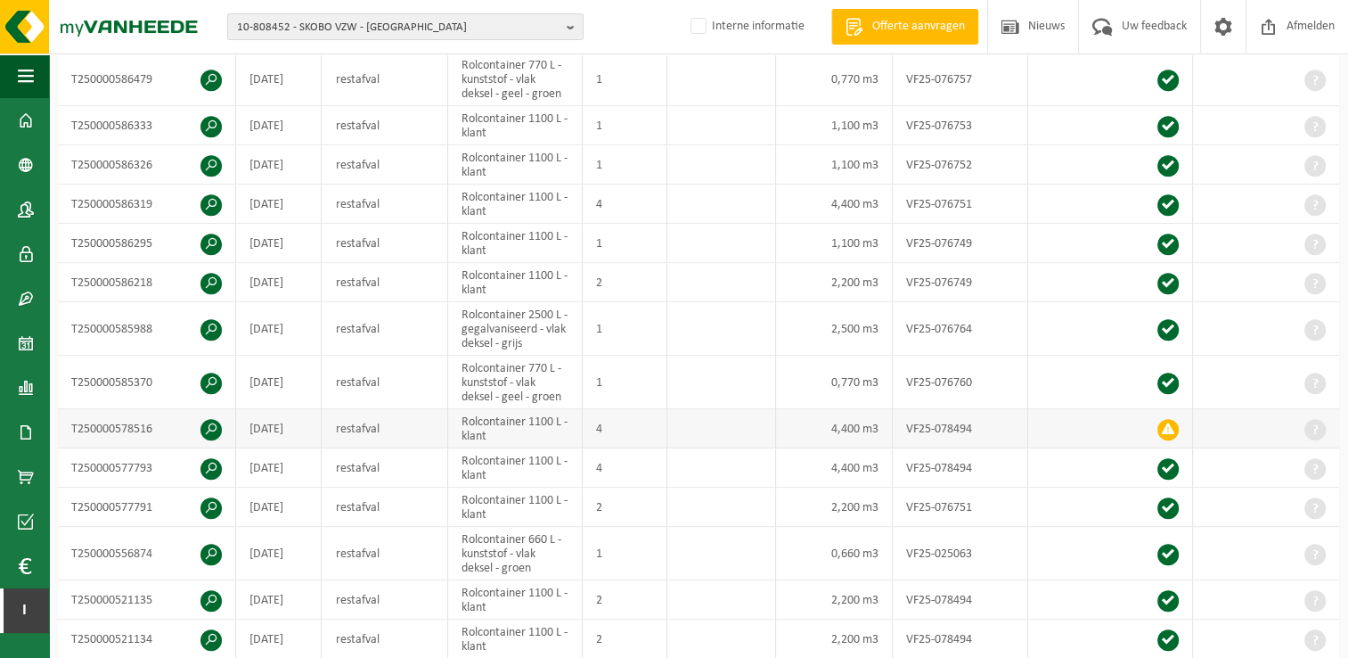
scroll to position [1604, 0]
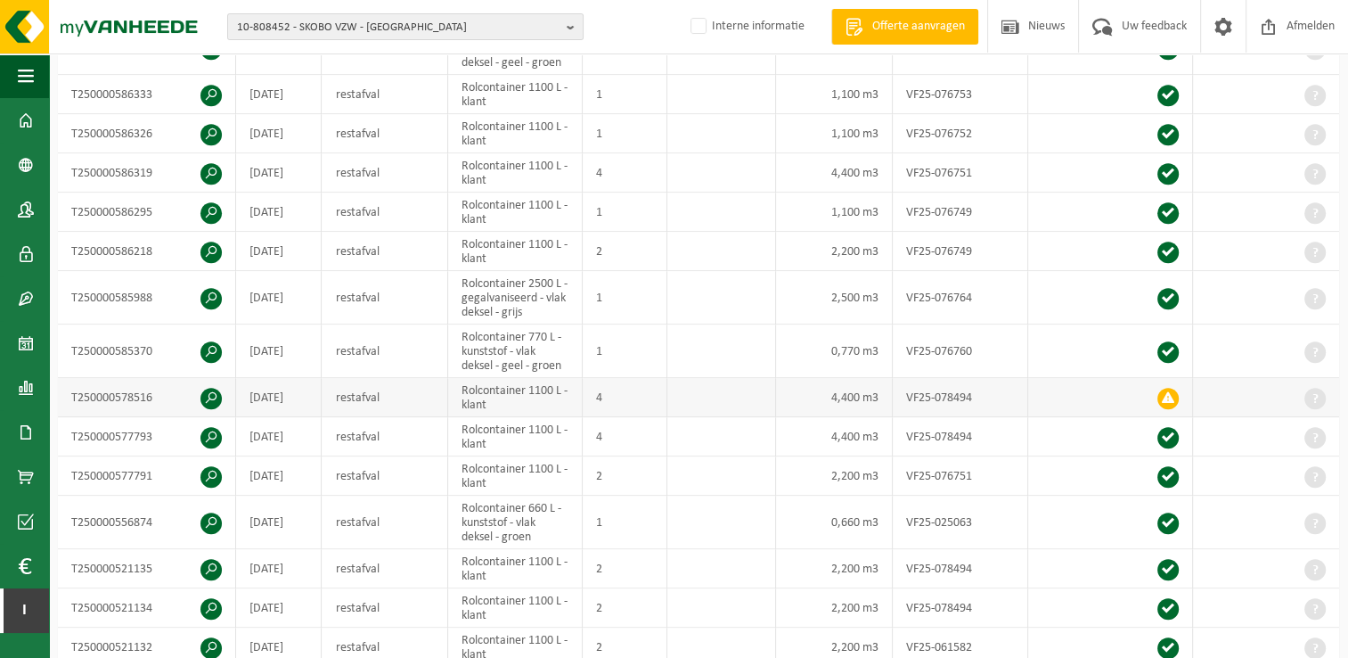
click at [213, 390] on span at bounding box center [211, 398] width 21 height 21
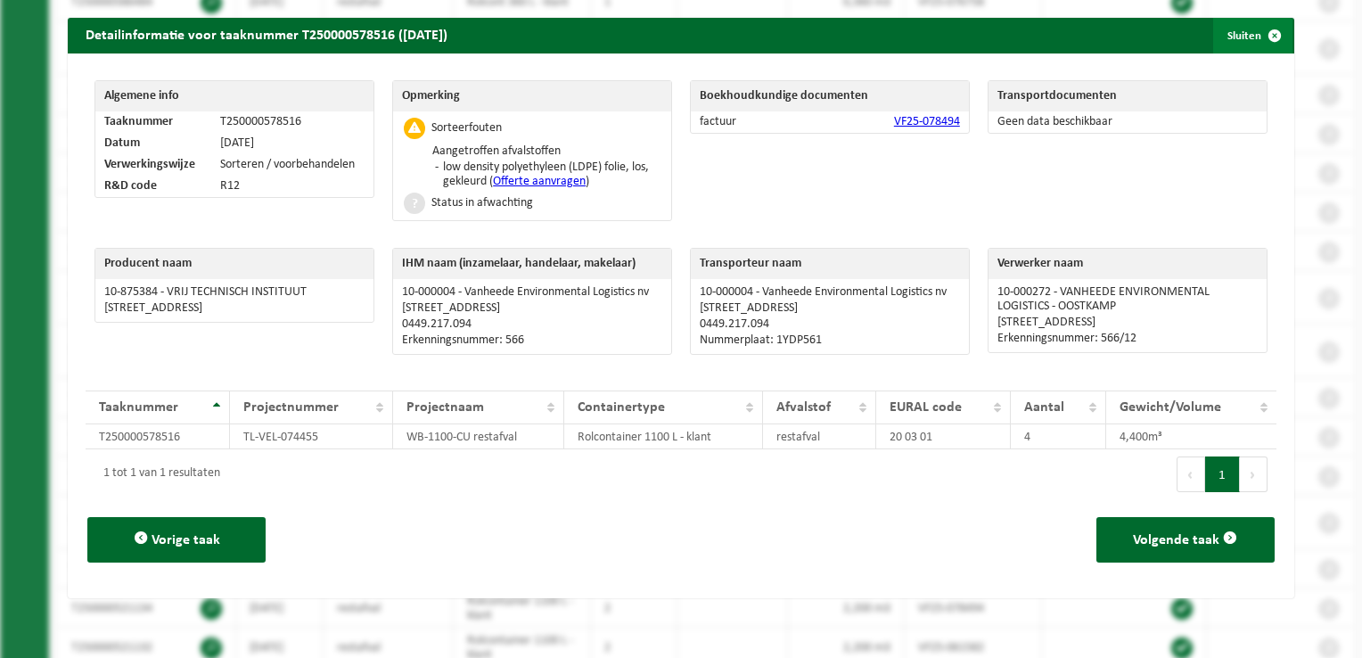
click at [1262, 35] on span "button" at bounding box center [1274, 36] width 36 height 36
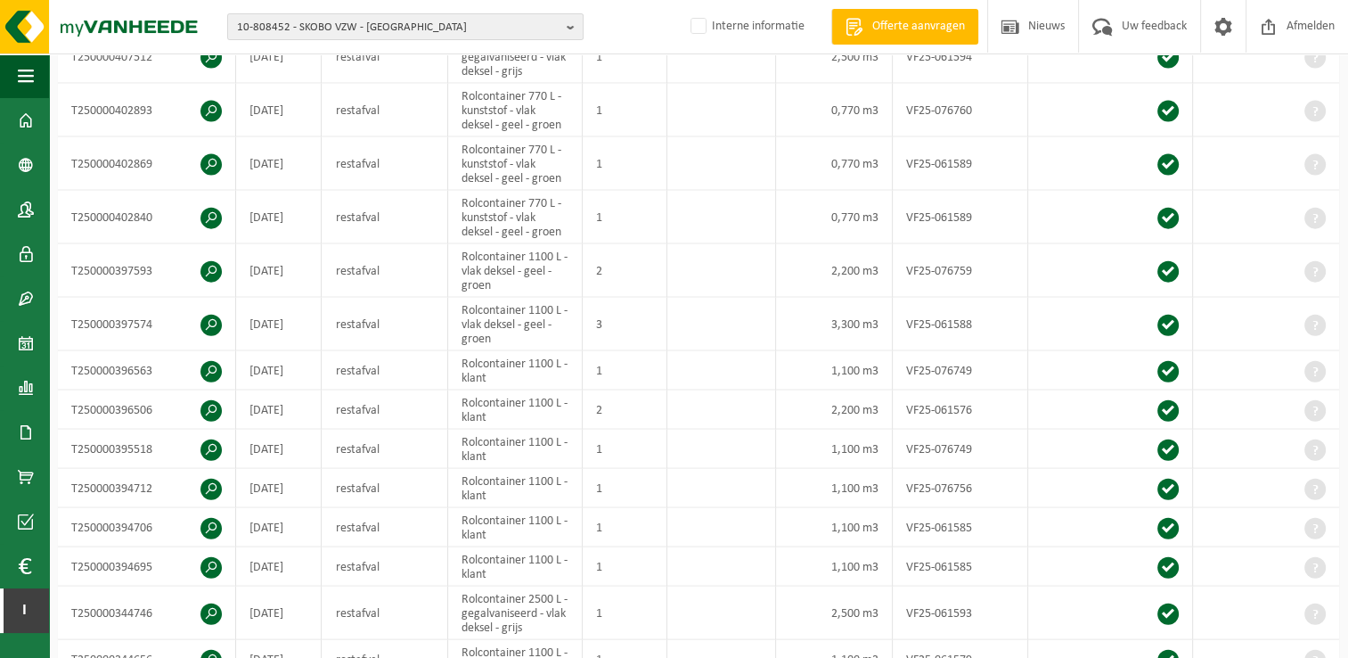
scroll to position [4188, 0]
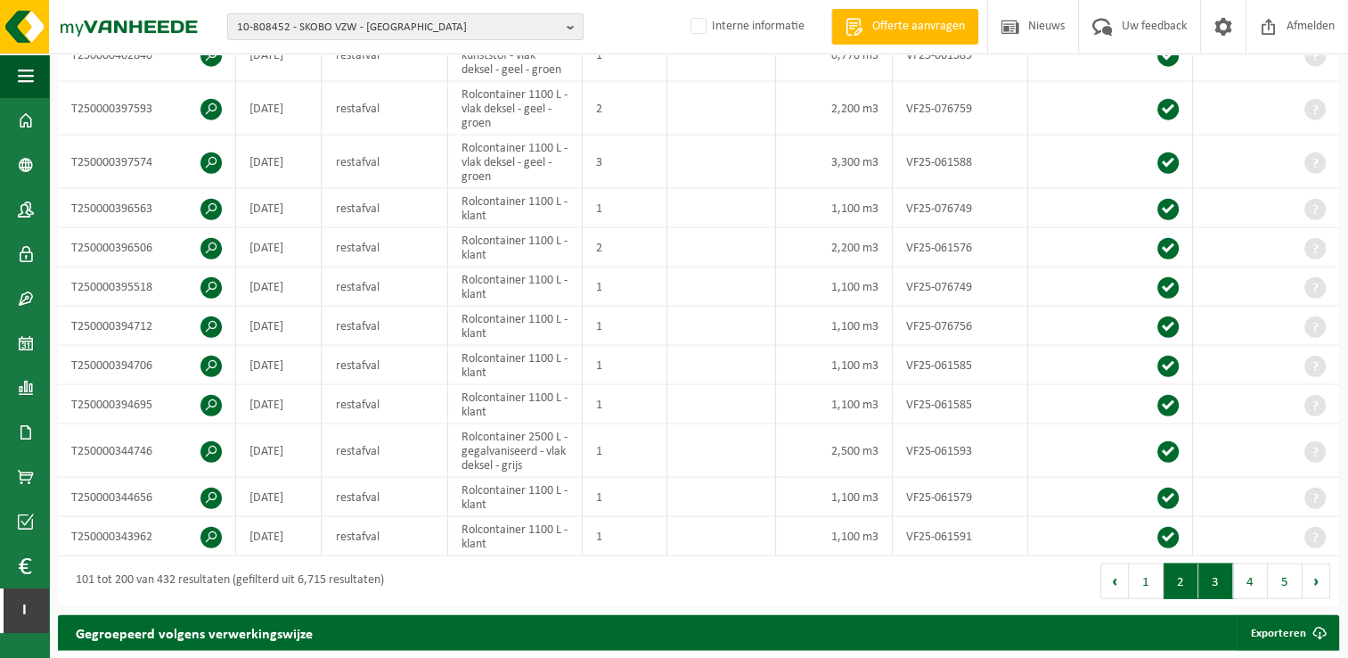
click at [1207, 563] on button "3" at bounding box center [1216, 581] width 35 height 36
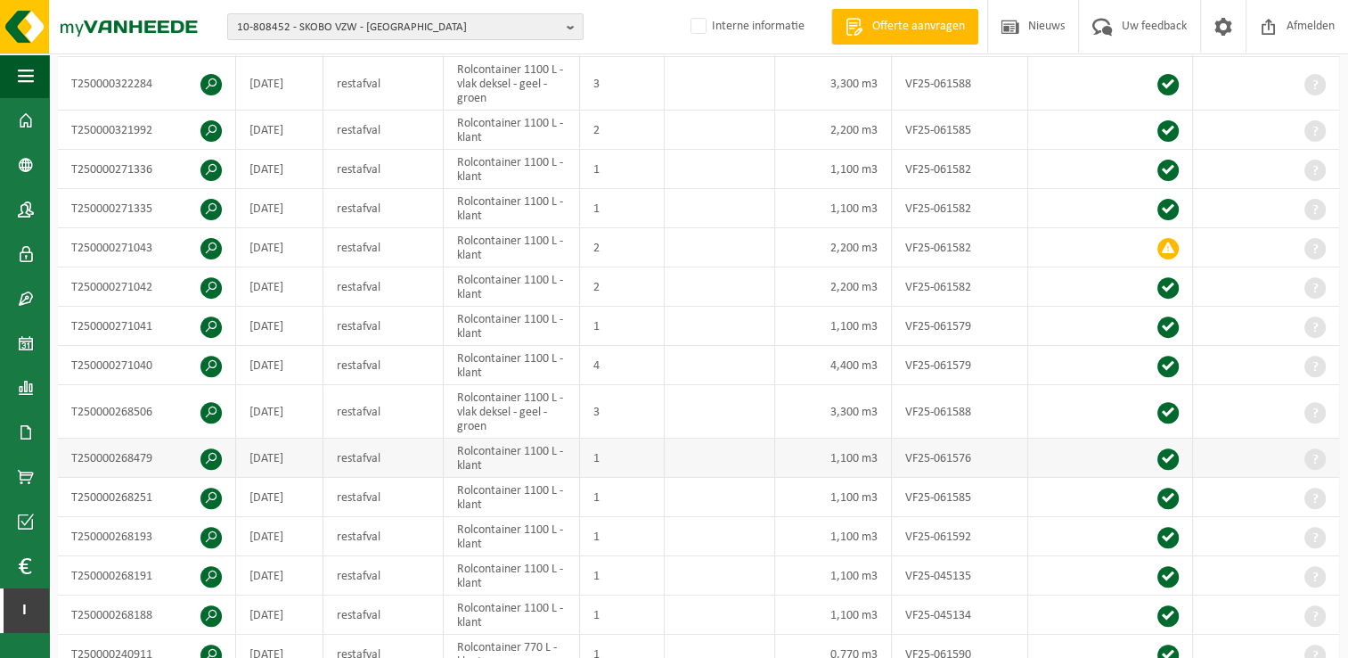
scroll to position [619, 0]
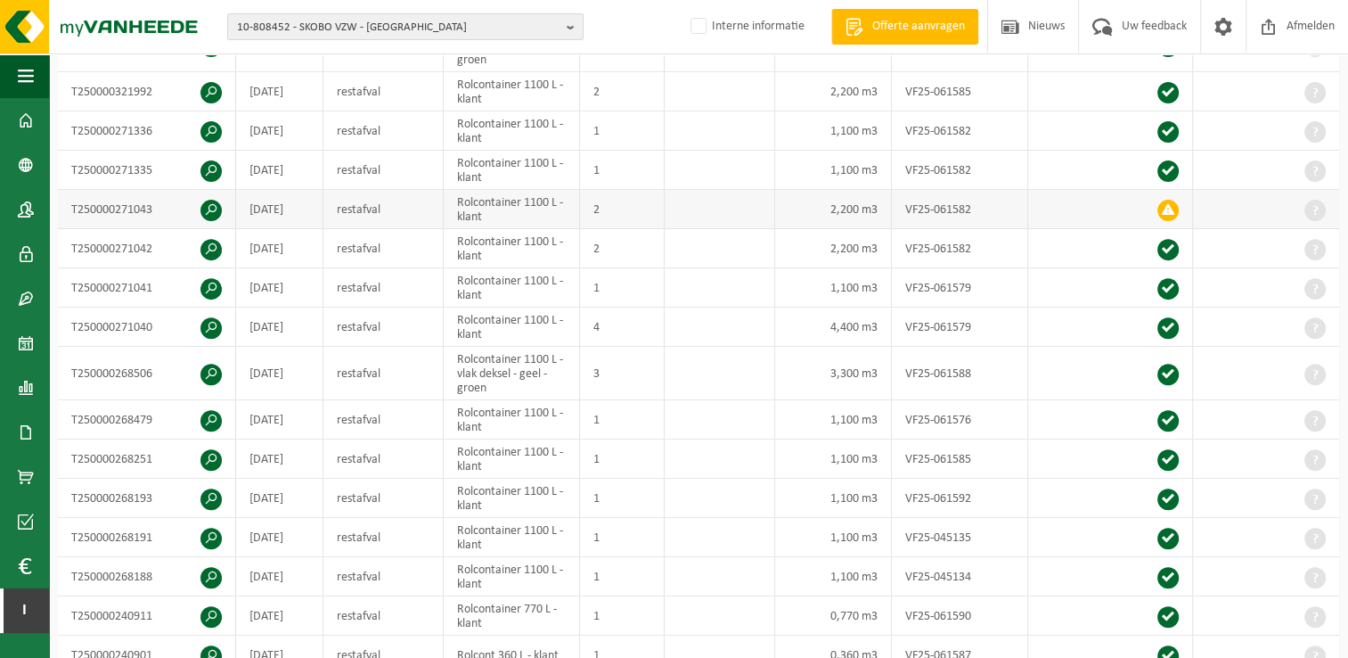
click at [205, 201] on span at bounding box center [211, 210] width 21 height 21
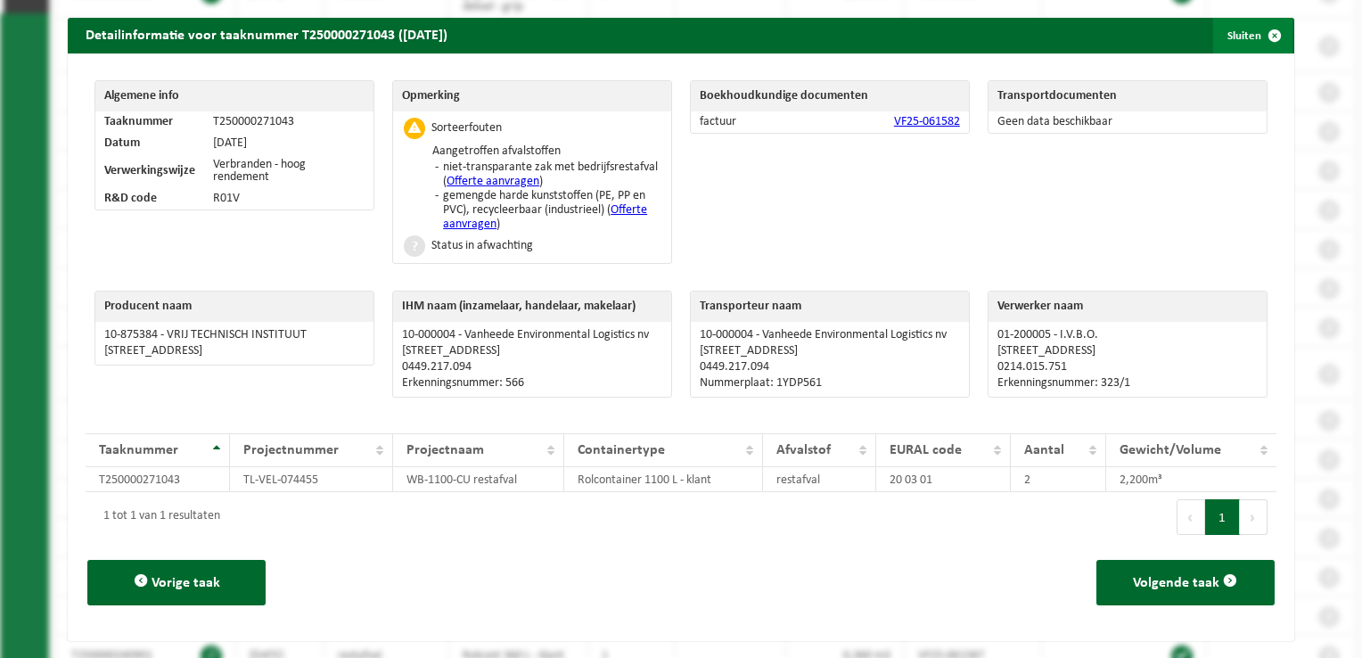
click at [1239, 39] on button "Sluiten" at bounding box center [1252, 36] width 79 height 36
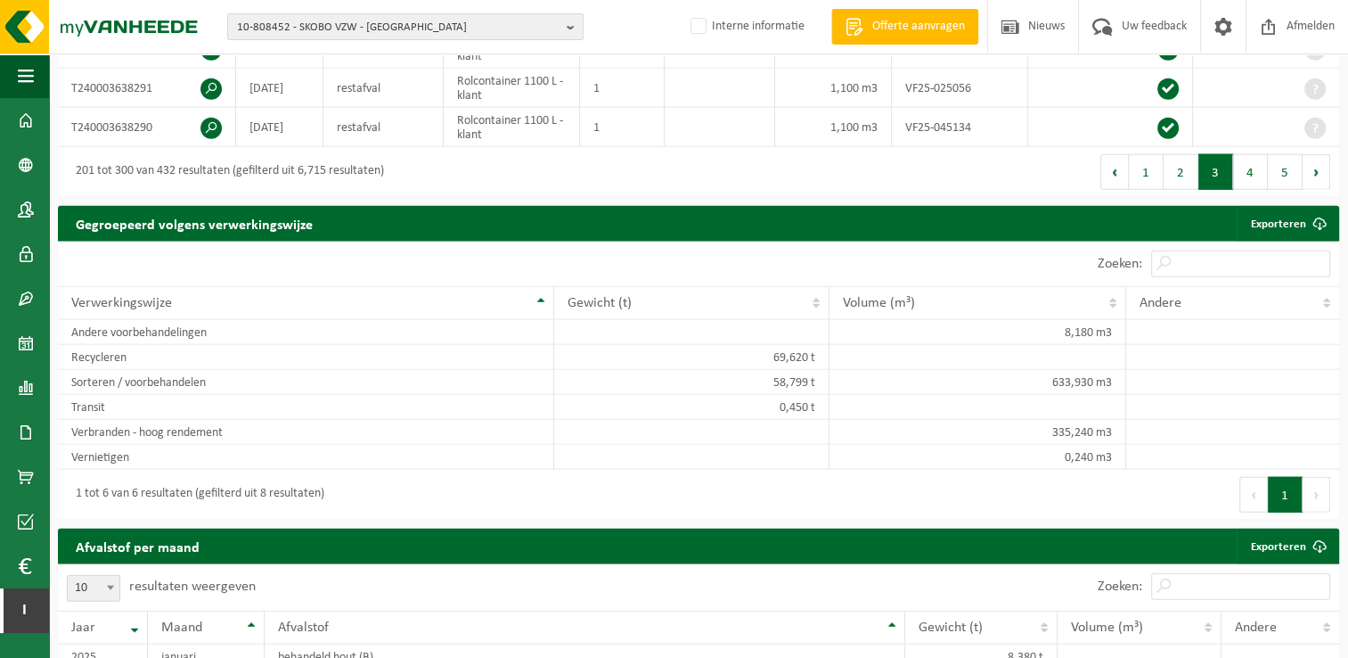
scroll to position [4277, 0]
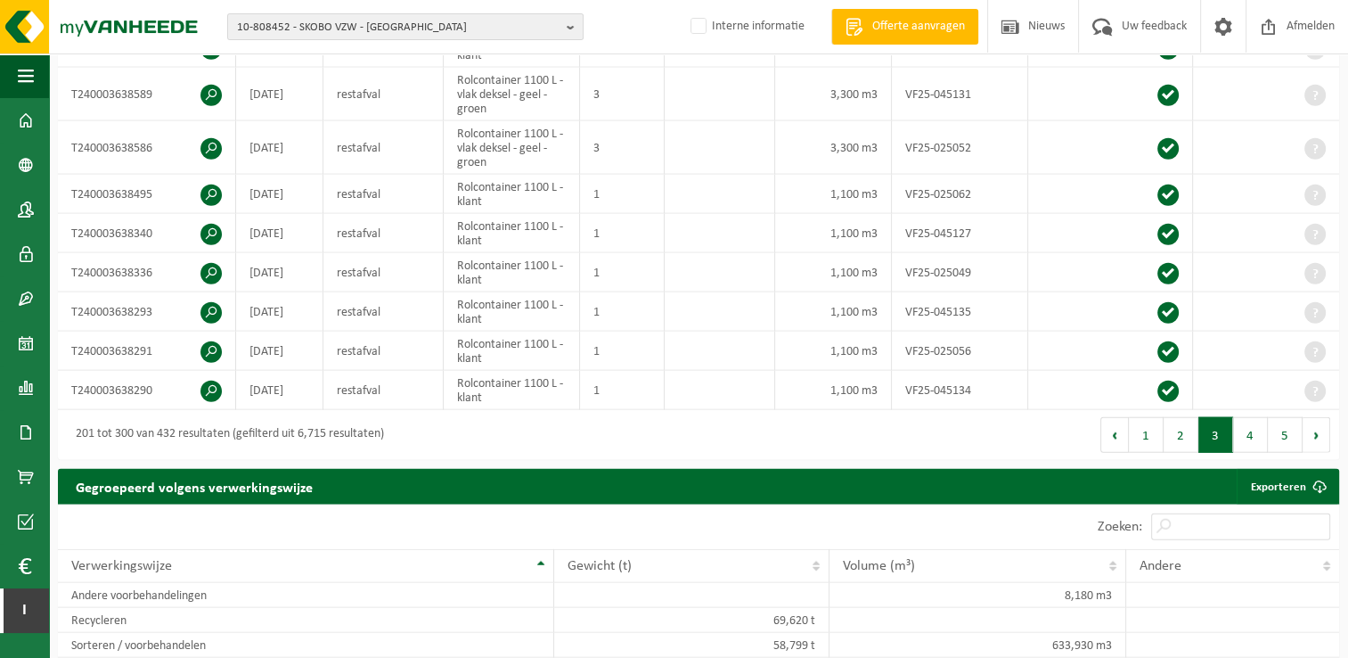
click at [1317, 417] on button "Volgende" at bounding box center [1317, 435] width 28 height 36
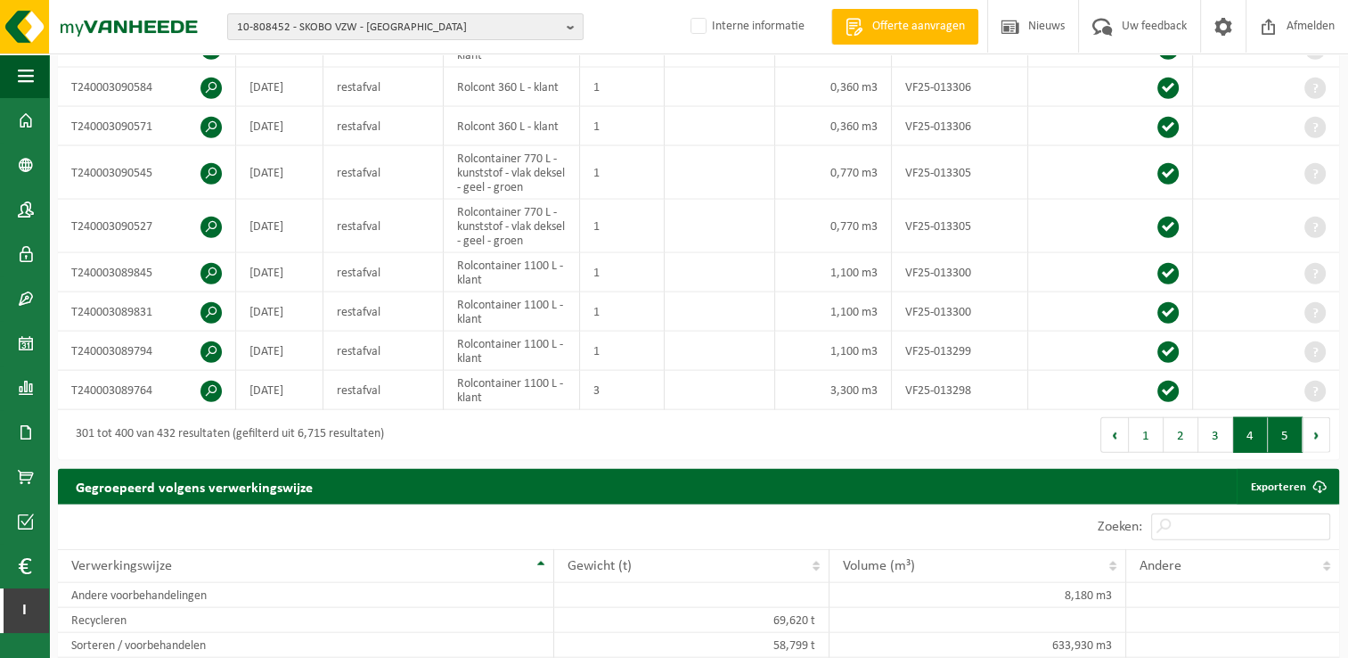
click at [1289, 417] on button "5" at bounding box center [1285, 435] width 35 height 36
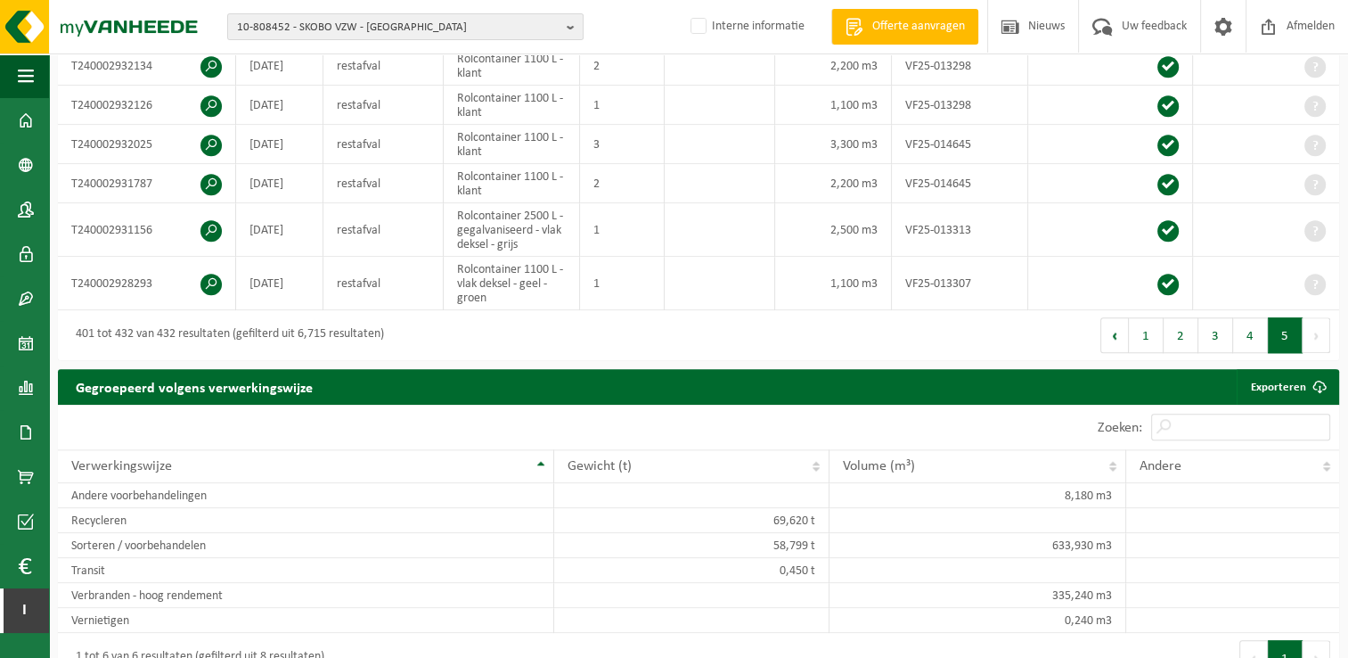
scroll to position [1535, 0]
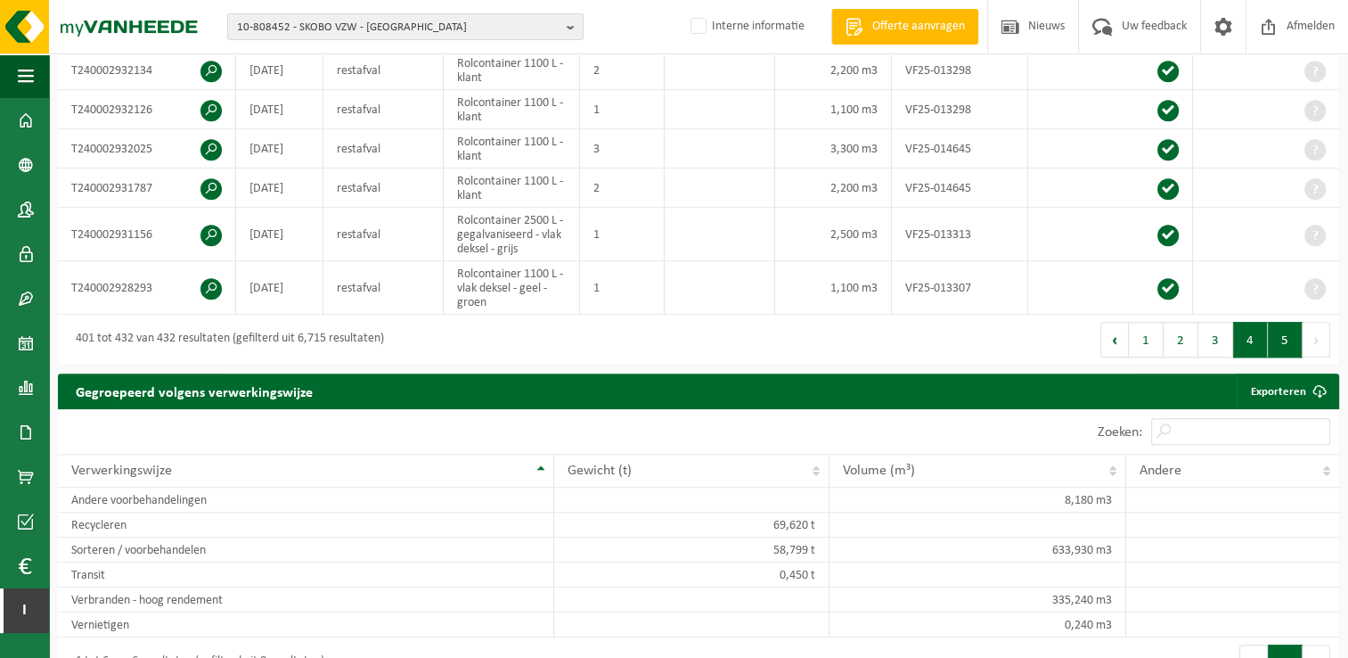
click at [1250, 325] on button "4" at bounding box center [1250, 340] width 35 height 36
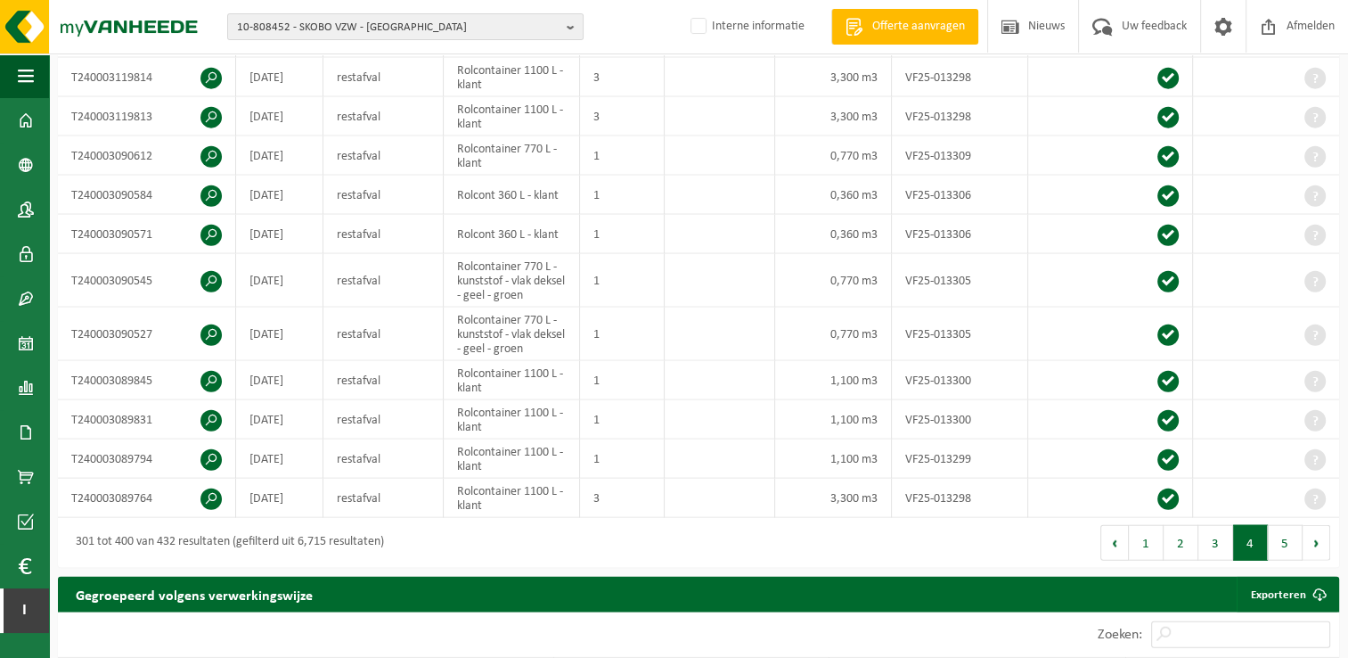
scroll to position [4182, 0]
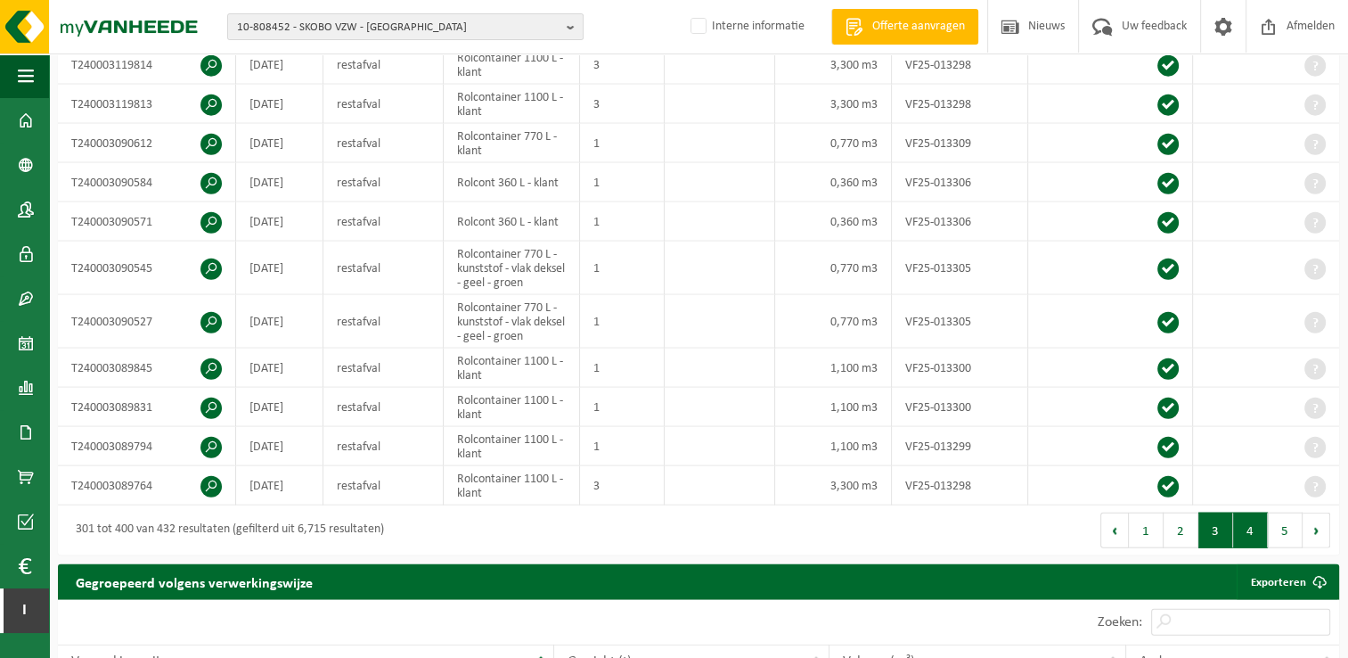
click at [1210, 512] on button "3" at bounding box center [1216, 530] width 35 height 36
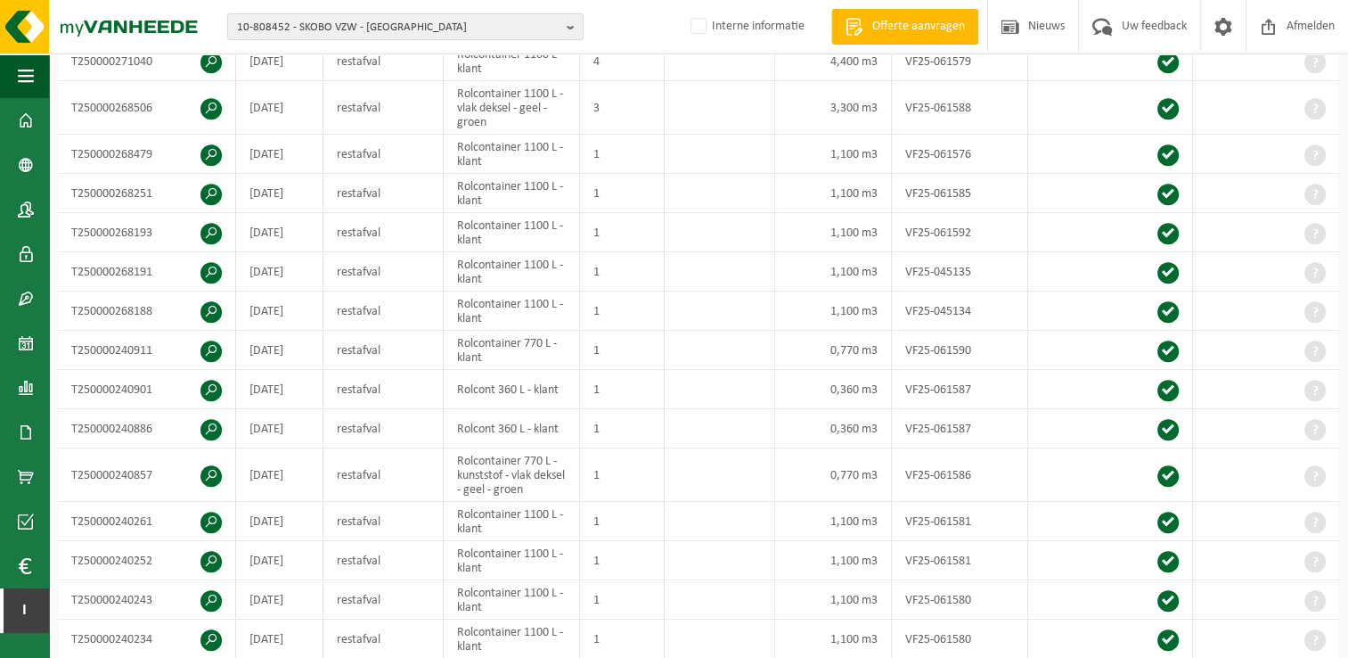
scroll to position [439, 0]
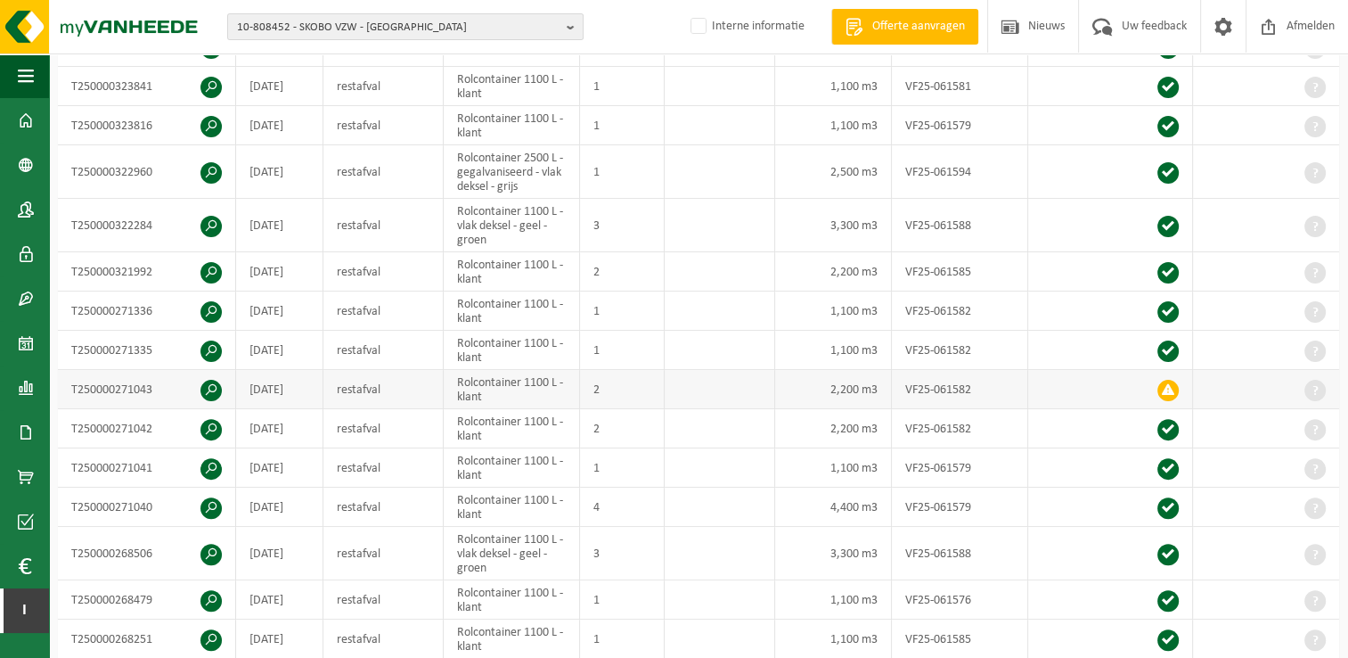
click at [211, 383] on span at bounding box center [211, 390] width 21 height 21
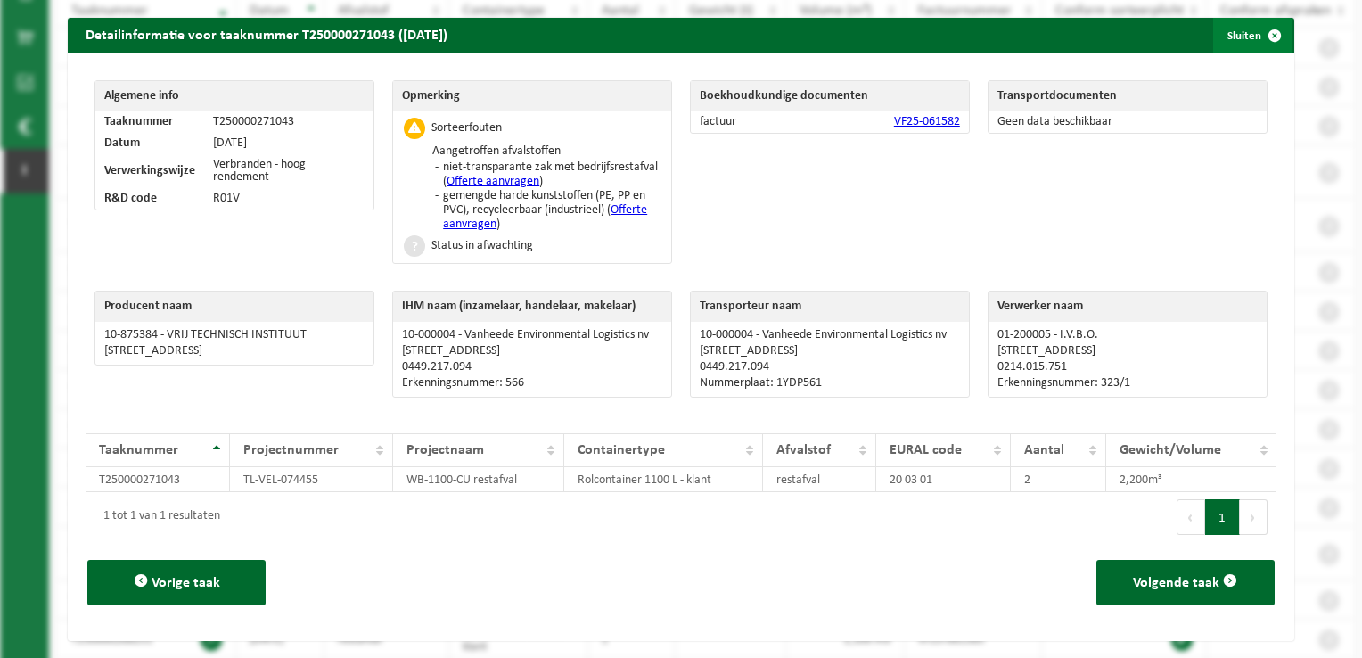
click at [1258, 35] on span "button" at bounding box center [1274, 36] width 36 height 36
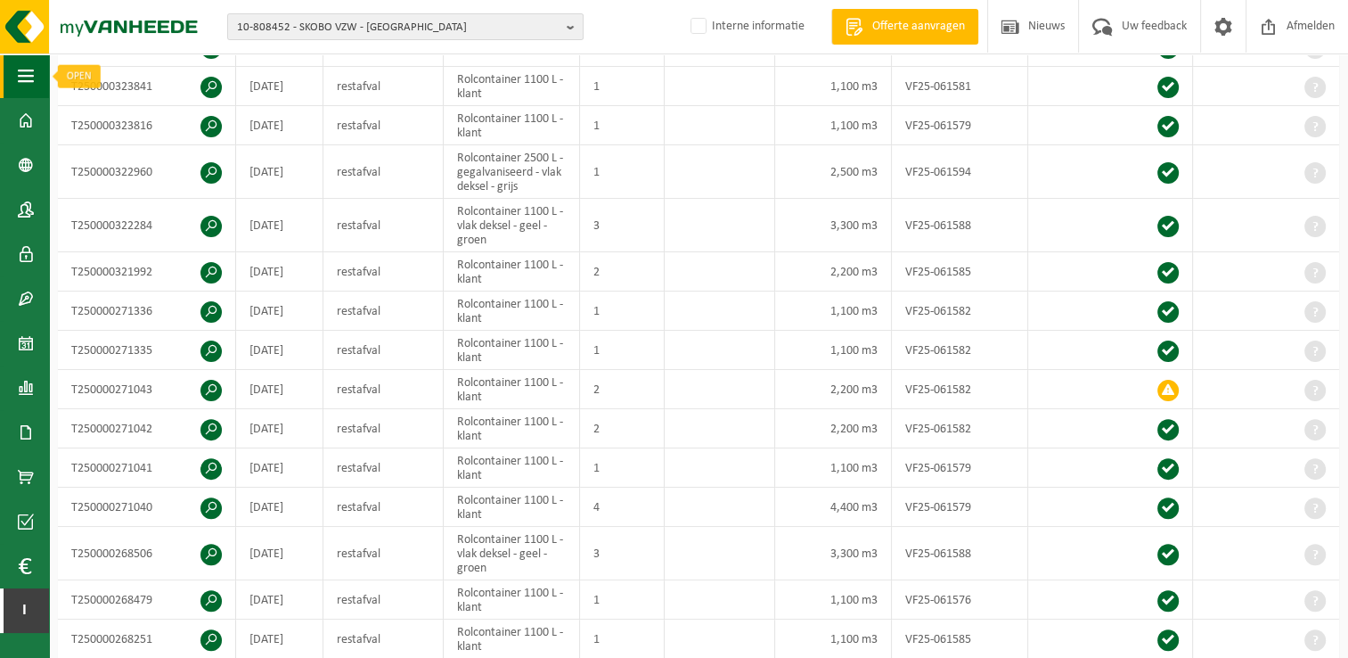
click at [12, 62] on button "Navigatie" at bounding box center [24, 75] width 49 height 45
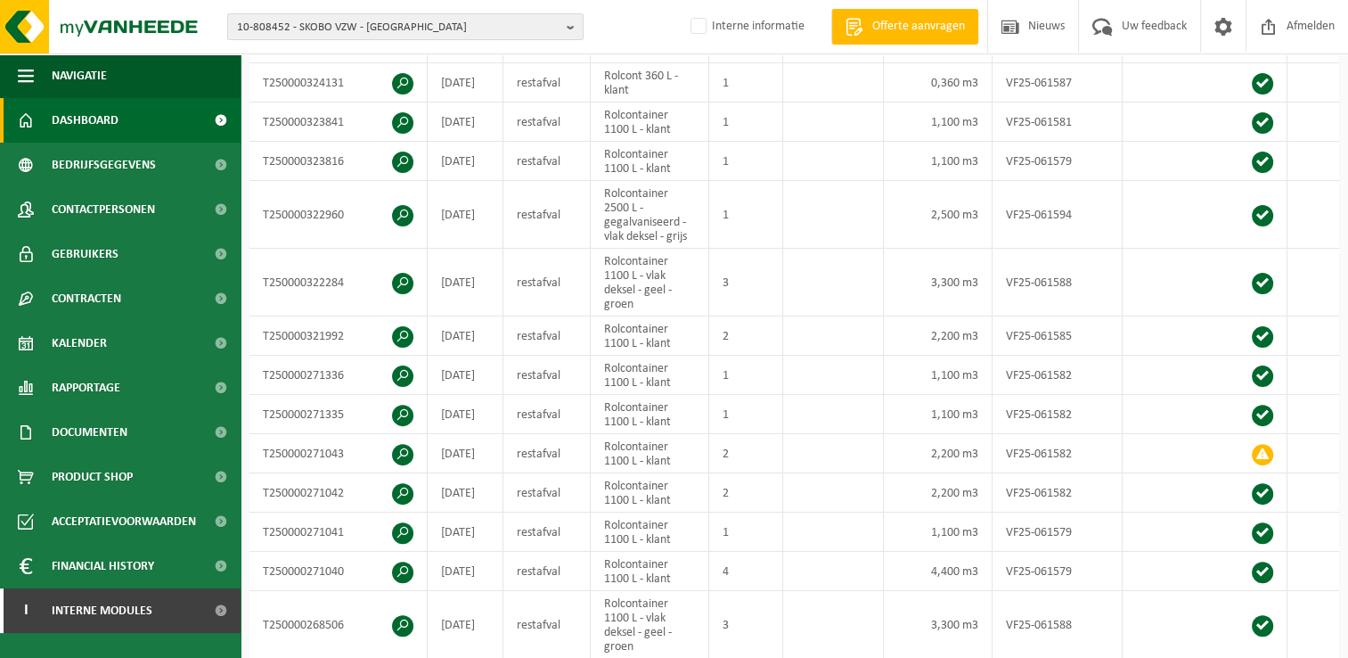
click at [113, 124] on span "Dashboard" at bounding box center [85, 120] width 67 height 45
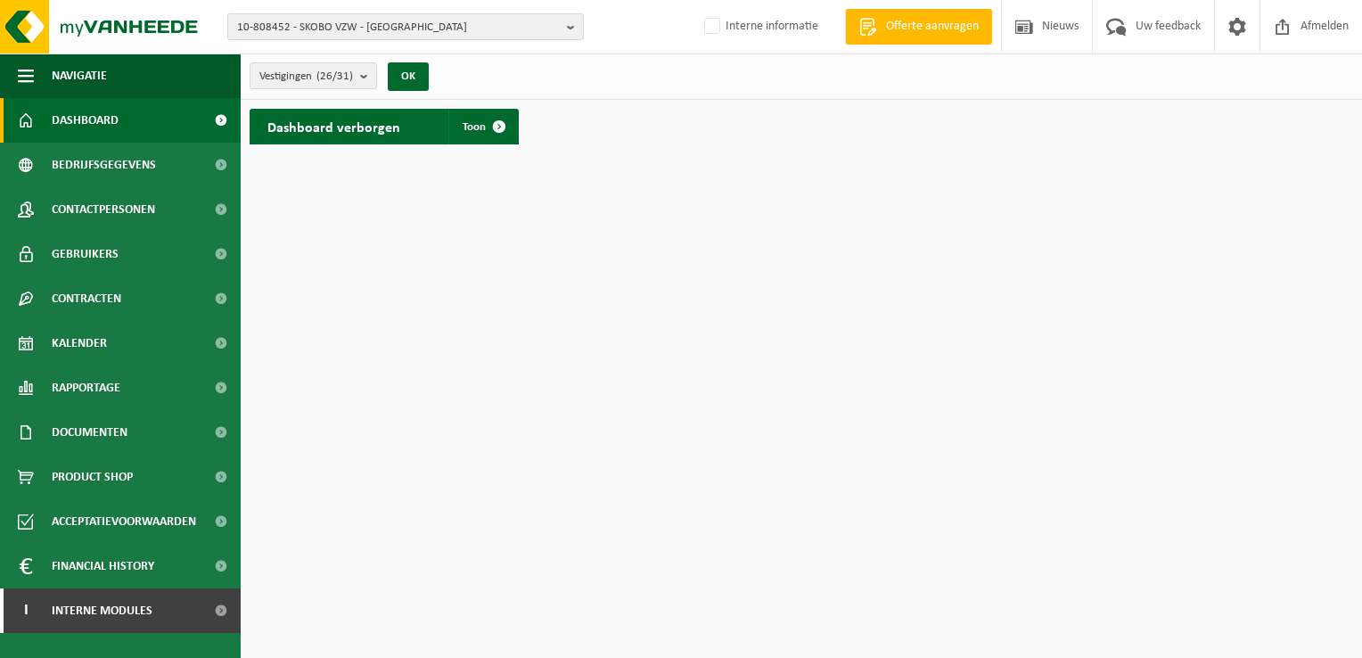
click at [126, 121] on link "Dashboard" at bounding box center [120, 120] width 241 height 45
